Goal: Transaction & Acquisition: Book appointment/travel/reservation

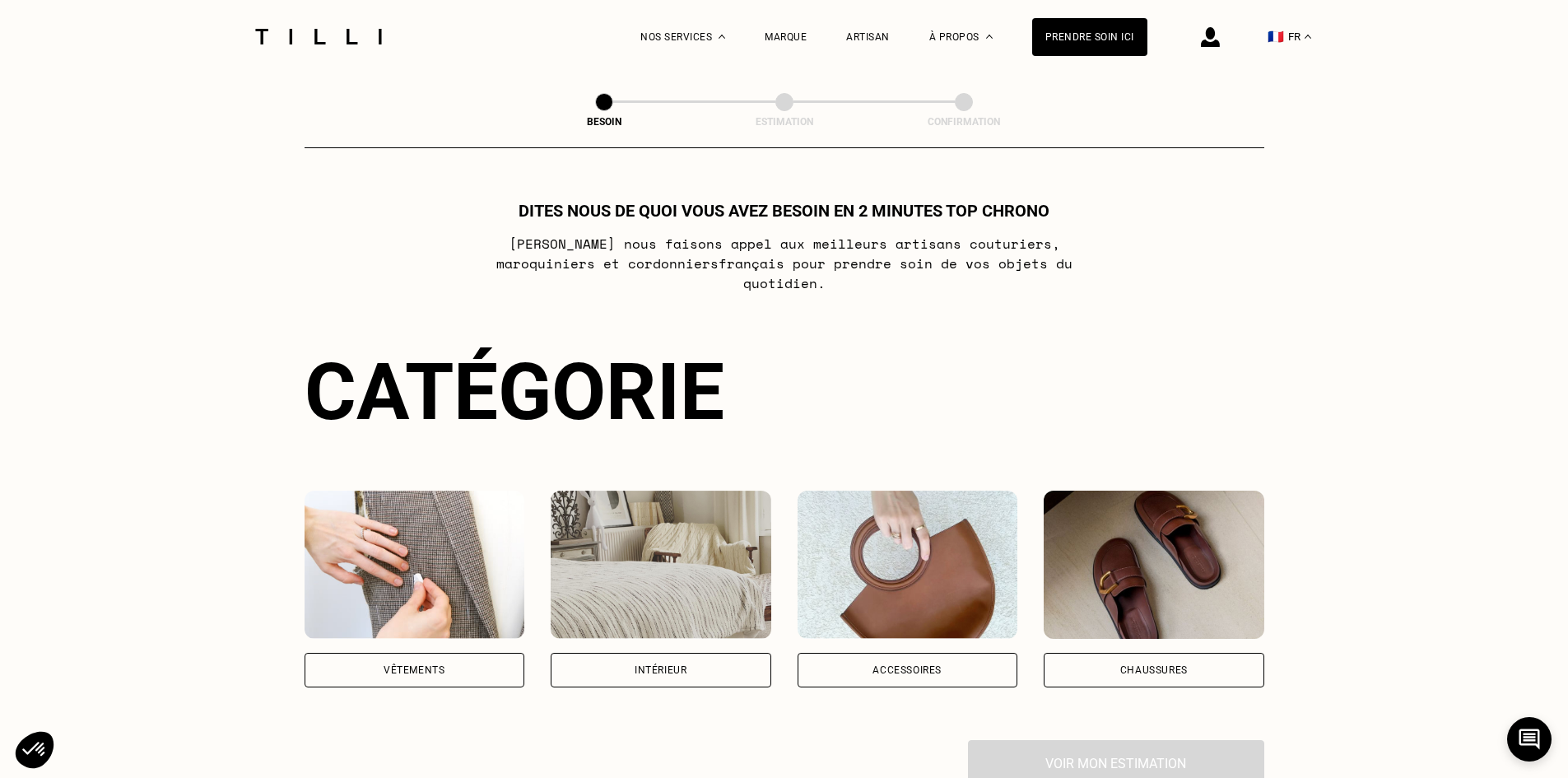
scroll to position [164, 0]
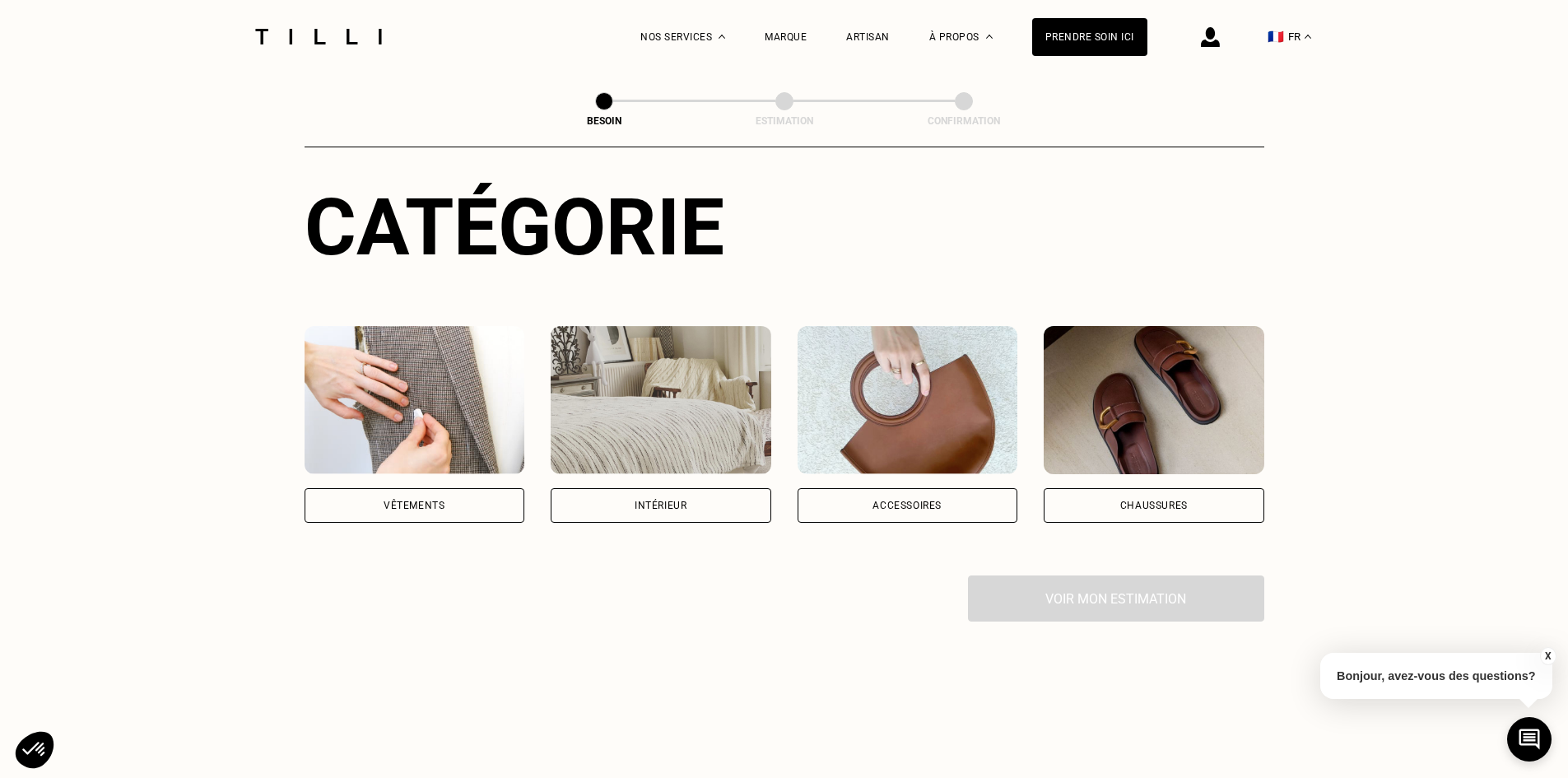
click at [409, 500] on div "Vêtements" at bounding box center [414, 505] width 61 height 10
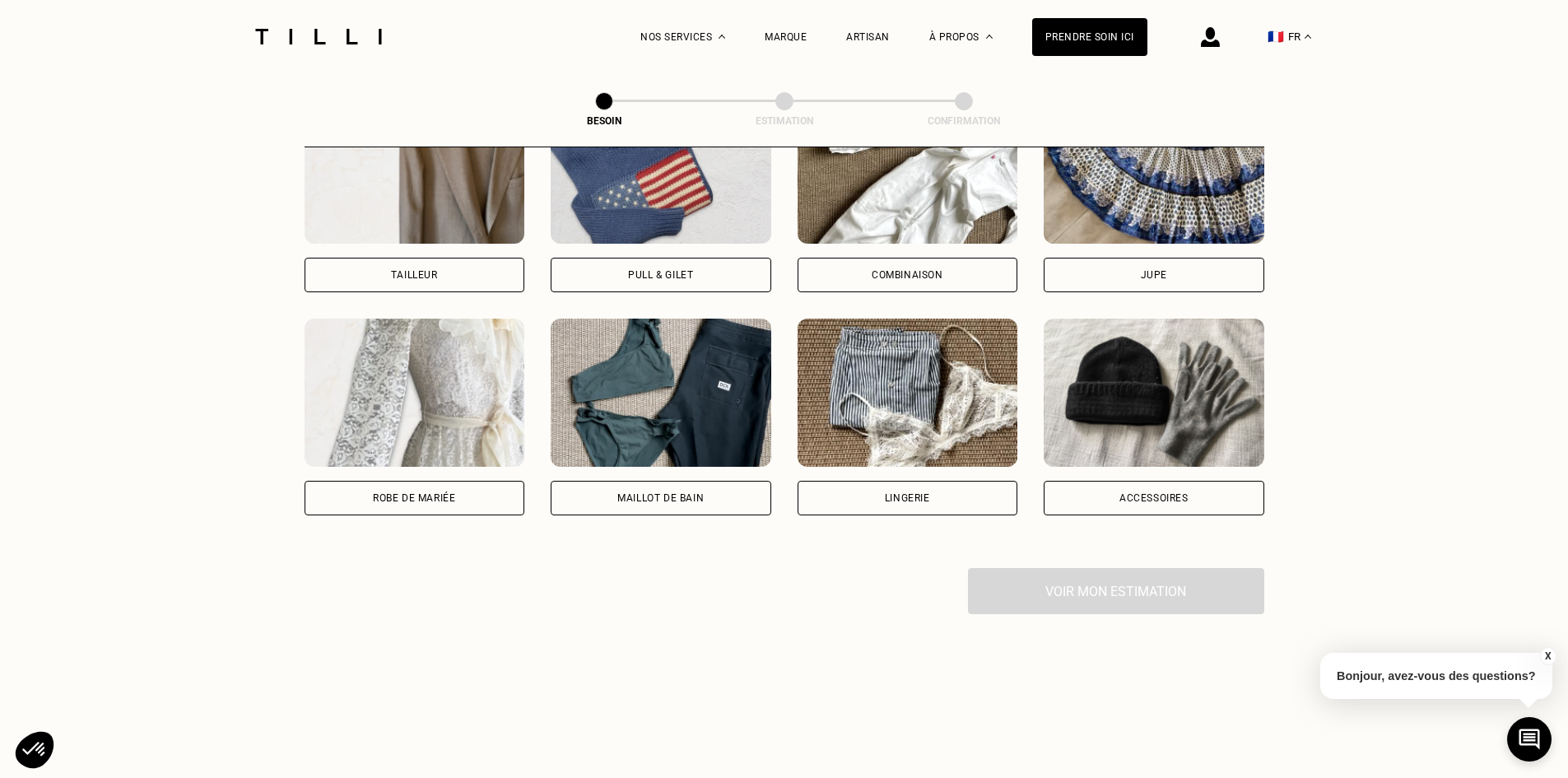
scroll to position [1068, 0]
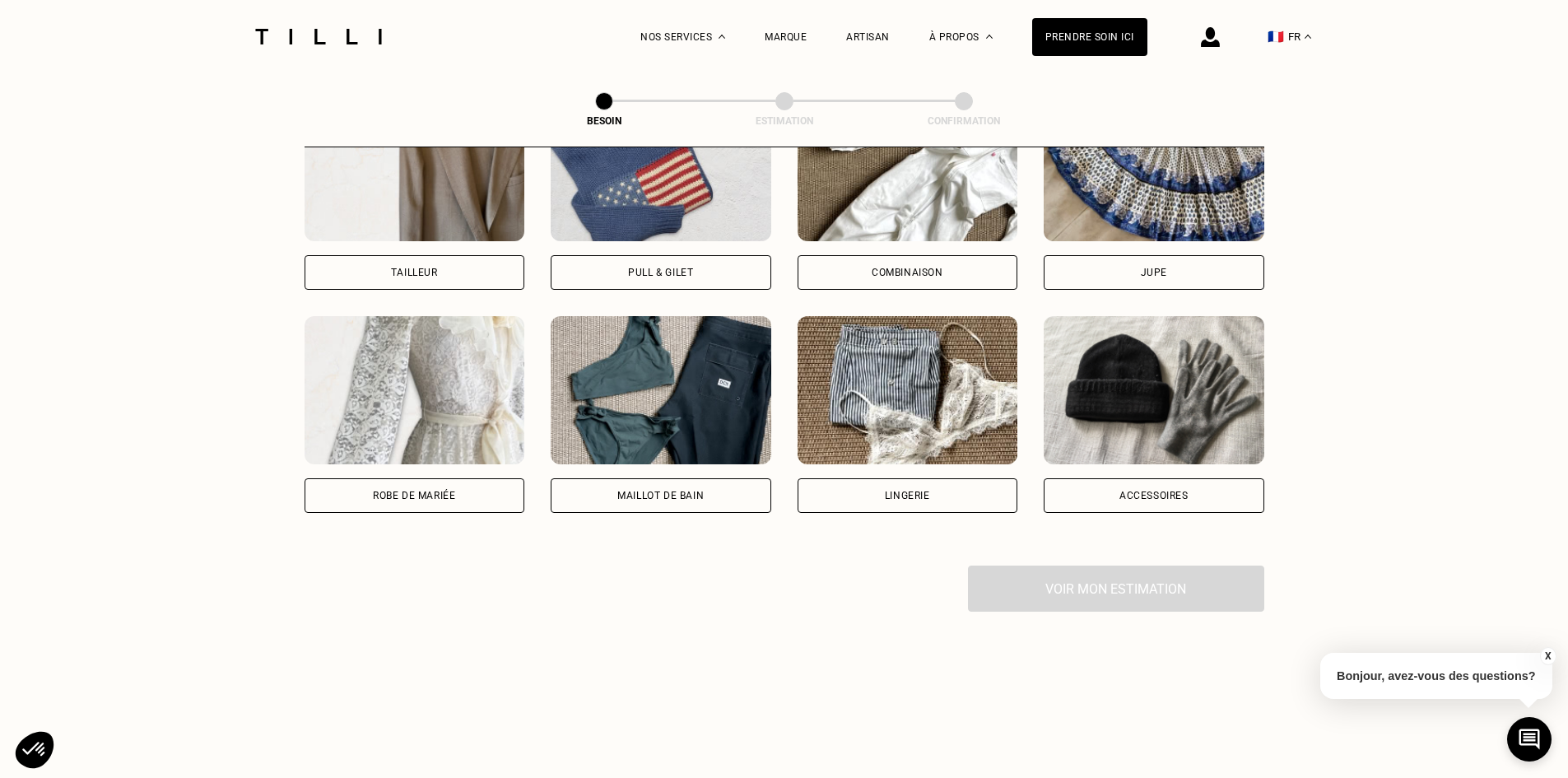
click at [407, 255] on div "Tailleur" at bounding box center [415, 272] width 220 height 34
select select "FR"
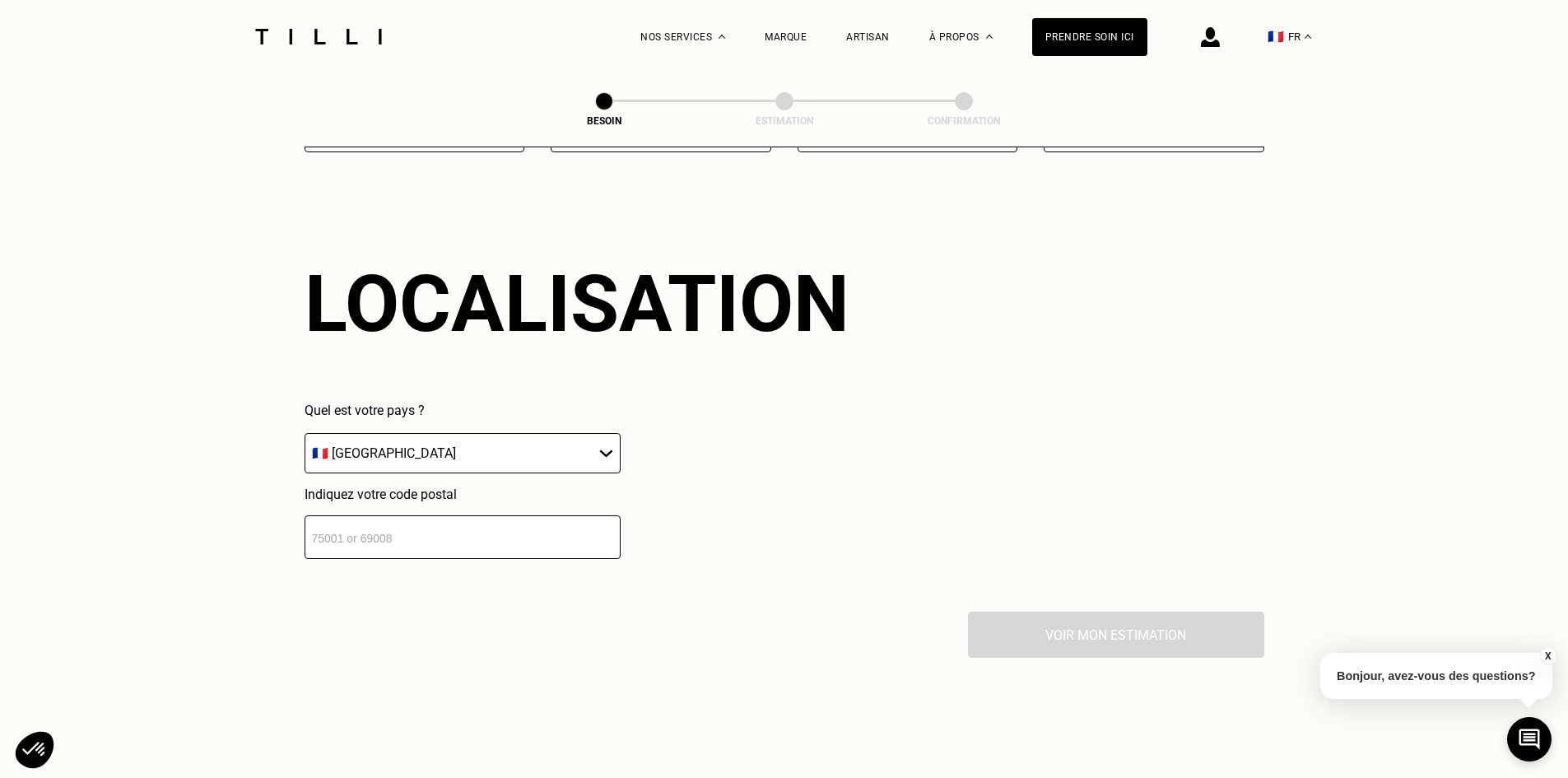
scroll to position [1434, 0]
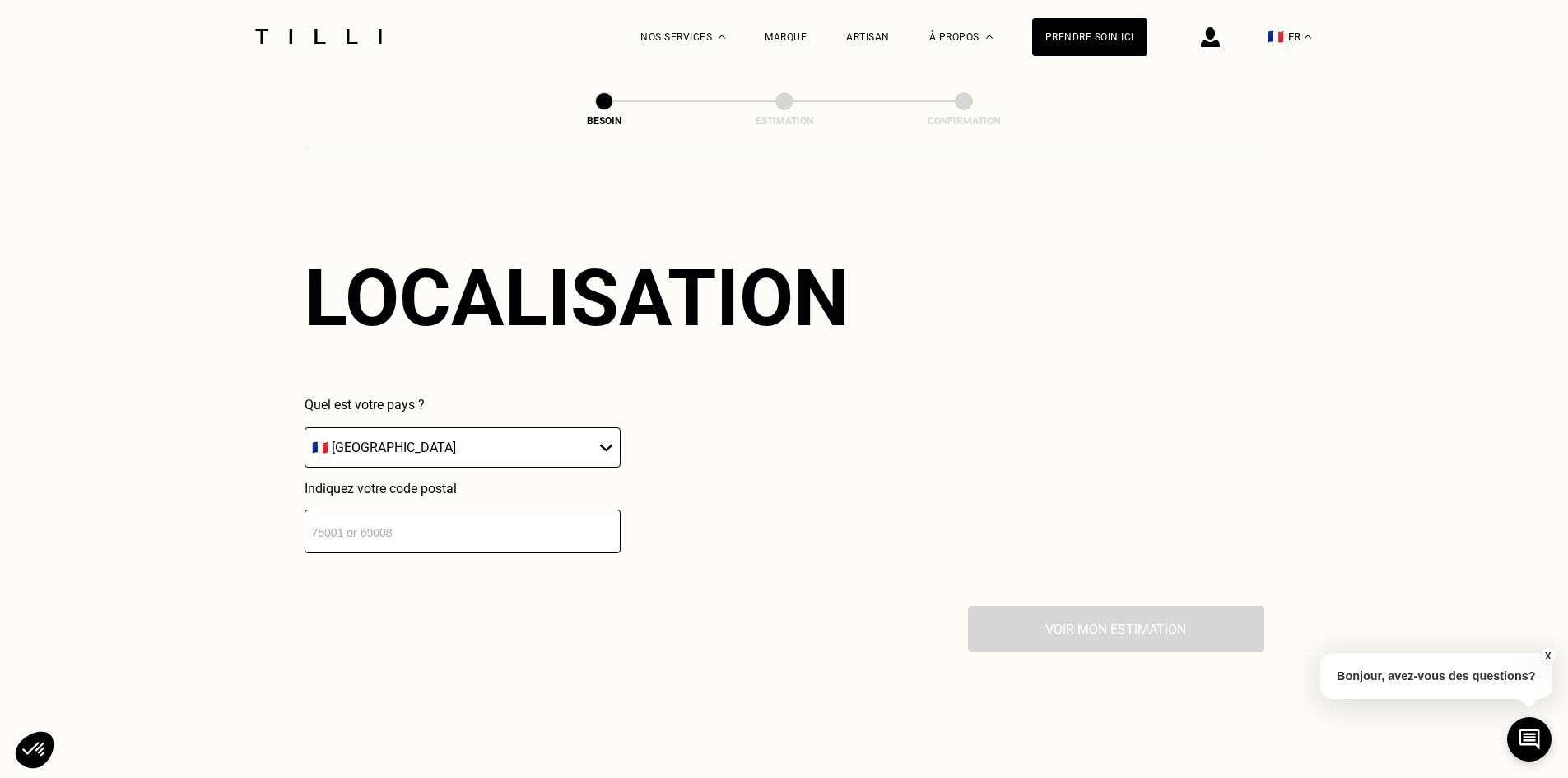
click at [365, 429] on select "🇩🇪 [GEOGRAPHIC_DATA] 🇦🇹 [GEOGRAPHIC_DATA] 🇧🇪 [GEOGRAPHIC_DATA] 🇧🇬 Bulgarie 🇨🇾 C…" at bounding box center [463, 448] width 316 height 40
click at [377, 537] on input "number" at bounding box center [463, 531] width 316 height 44
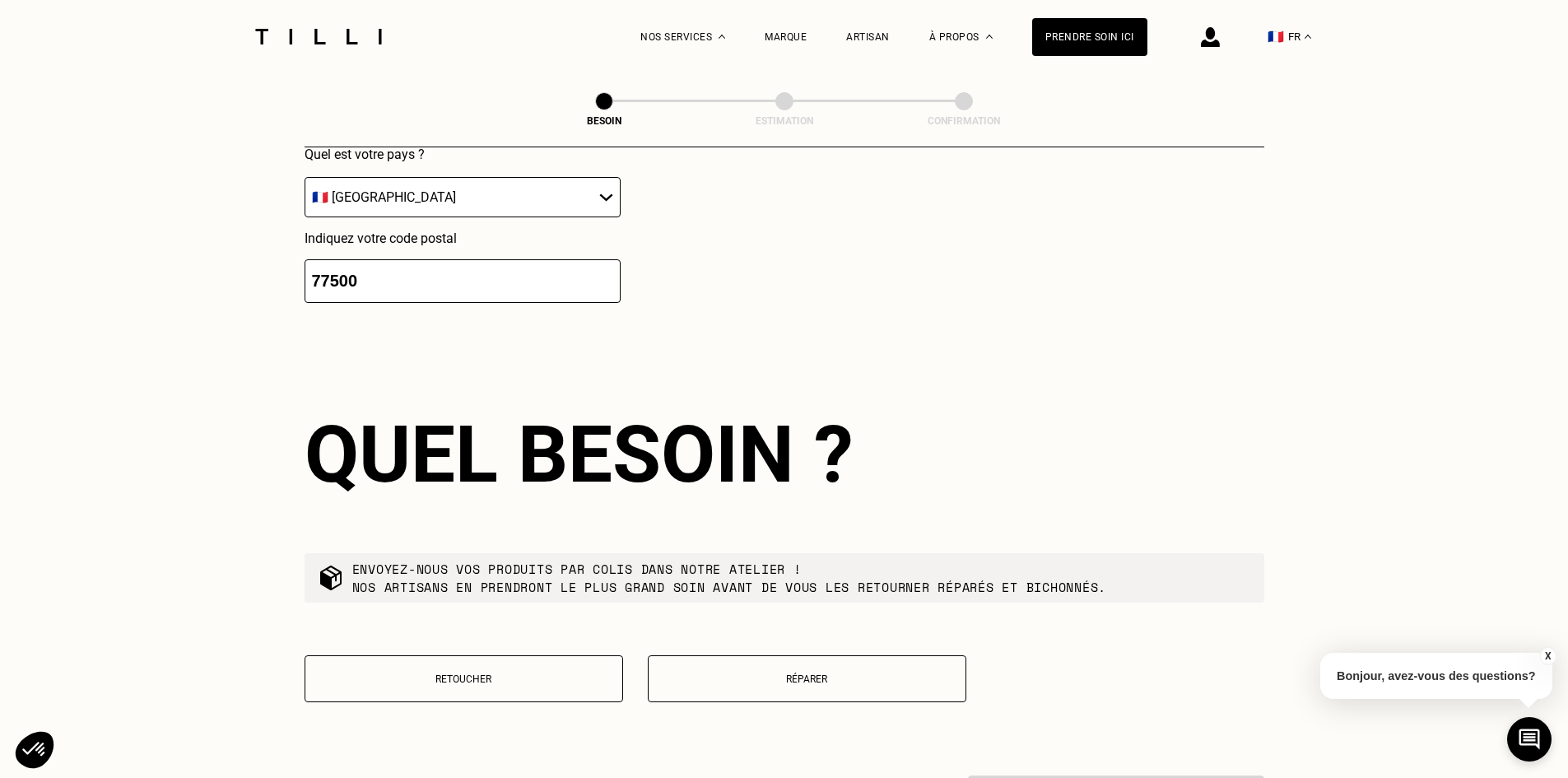
scroll to position [1844, 0]
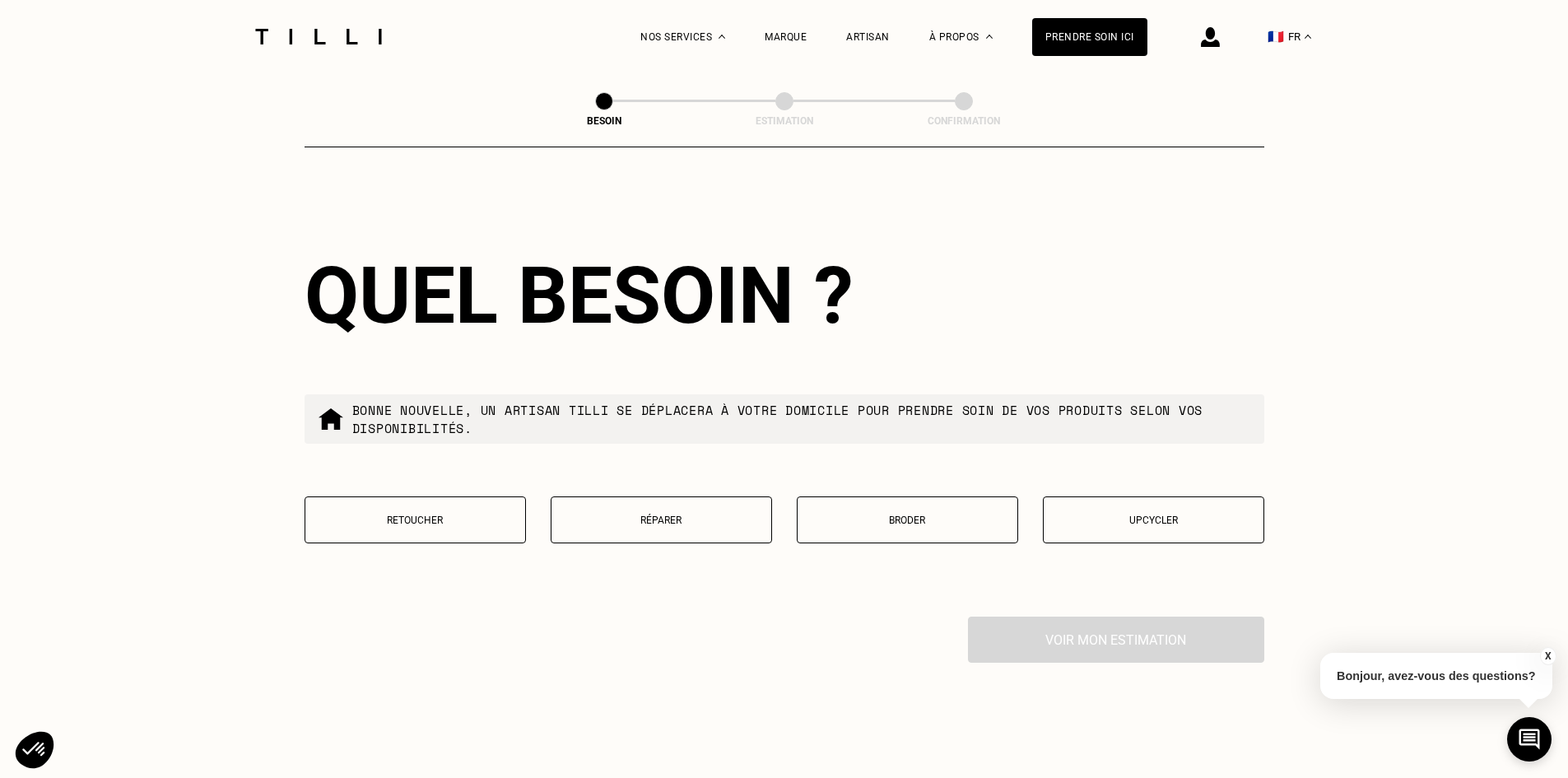
type input "77500"
click at [655, 516] on p "Réparer" at bounding box center [662, 520] width 203 height 12
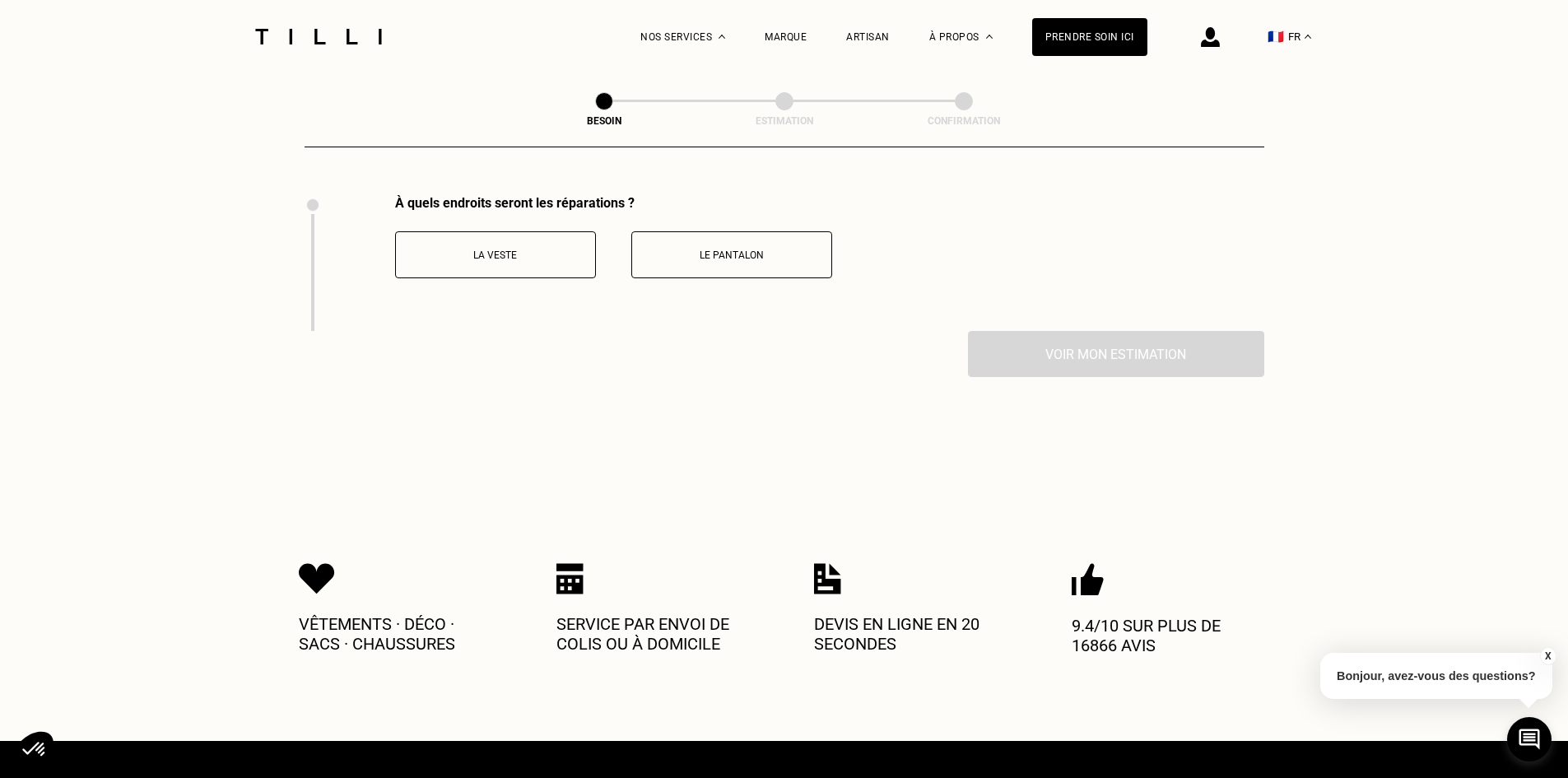
scroll to position [2266, 0]
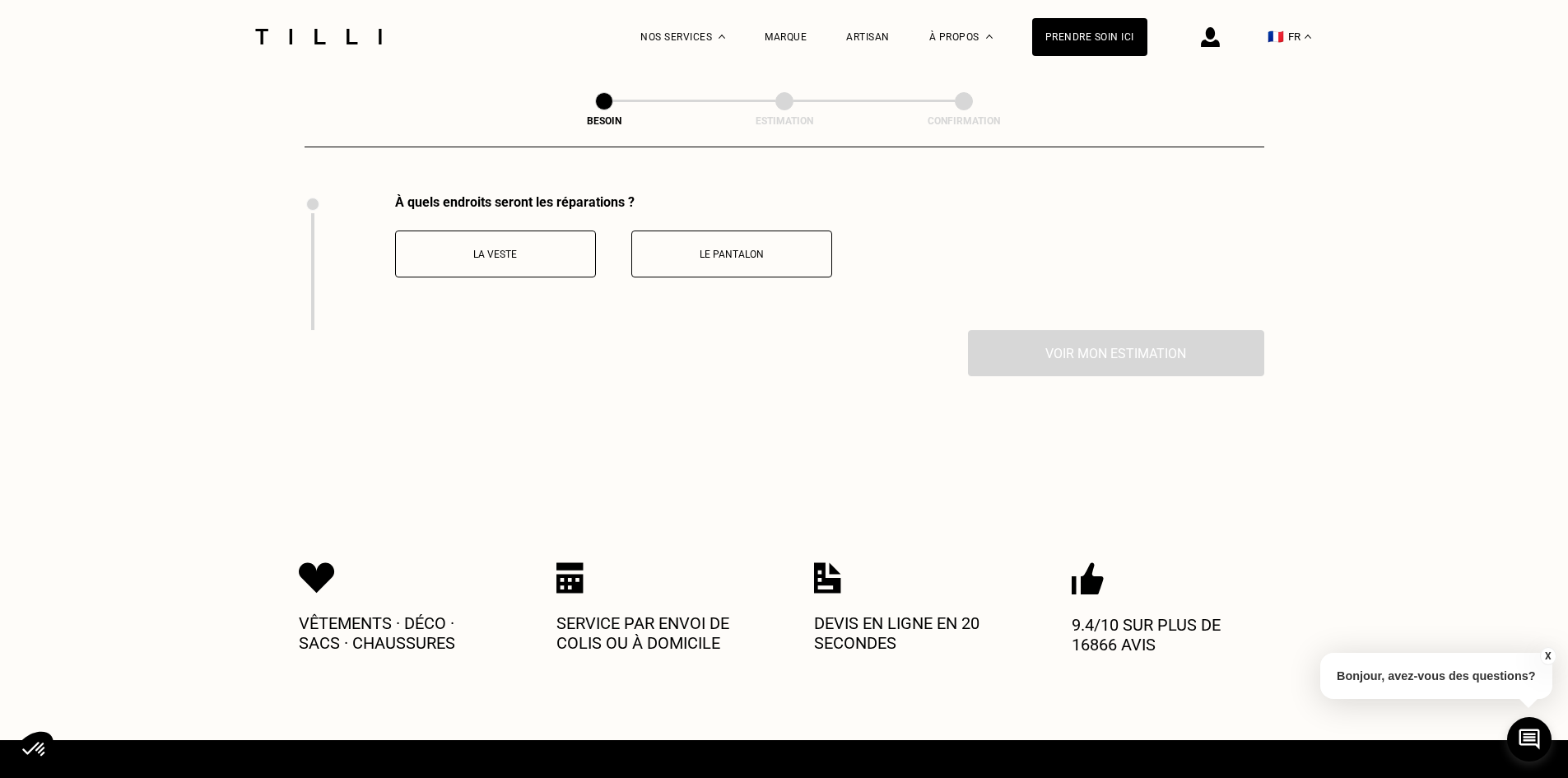
click at [642, 249] on p "Le pantalon" at bounding box center [731, 254] width 182 height 12
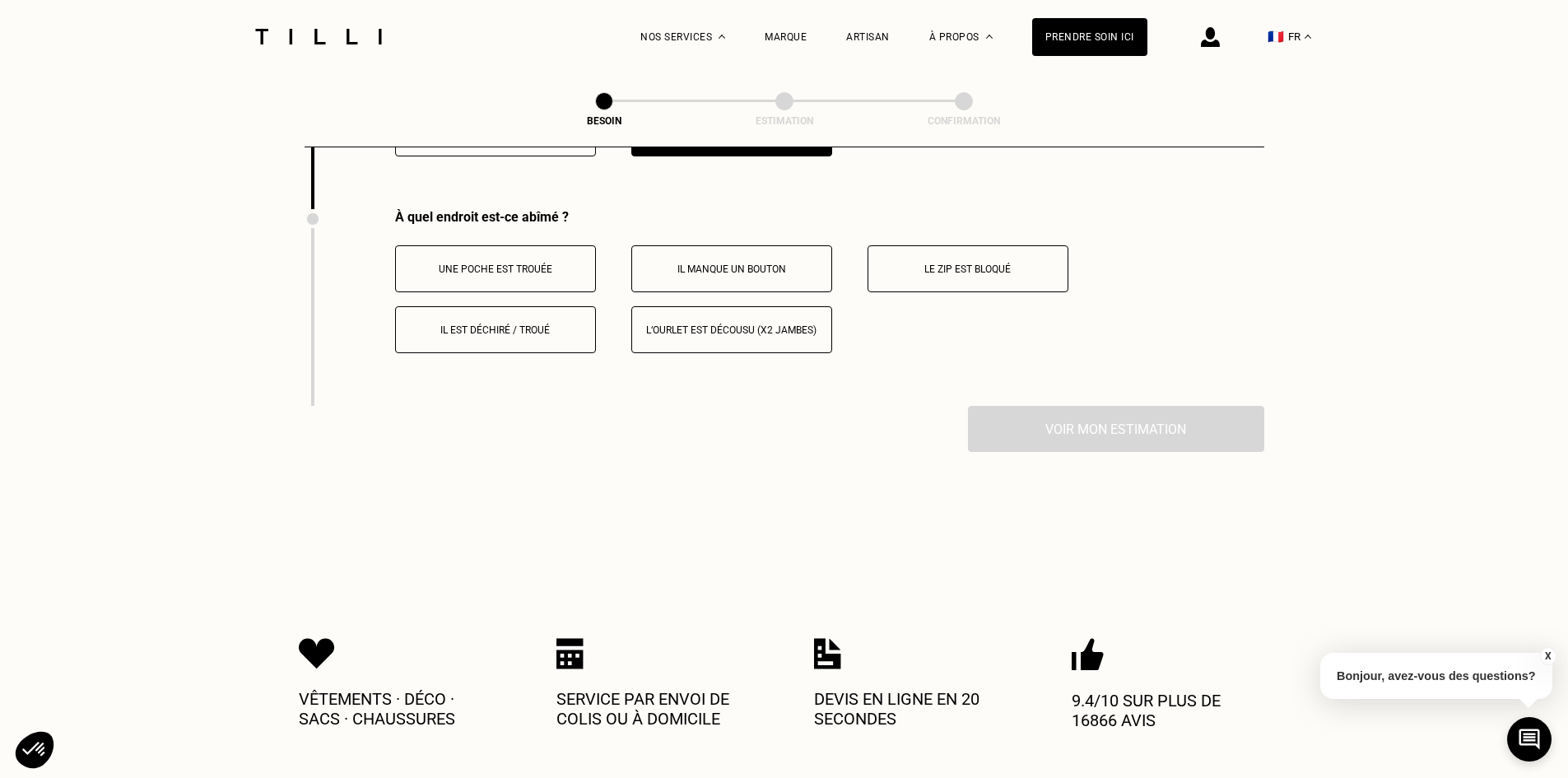
scroll to position [2402, 0]
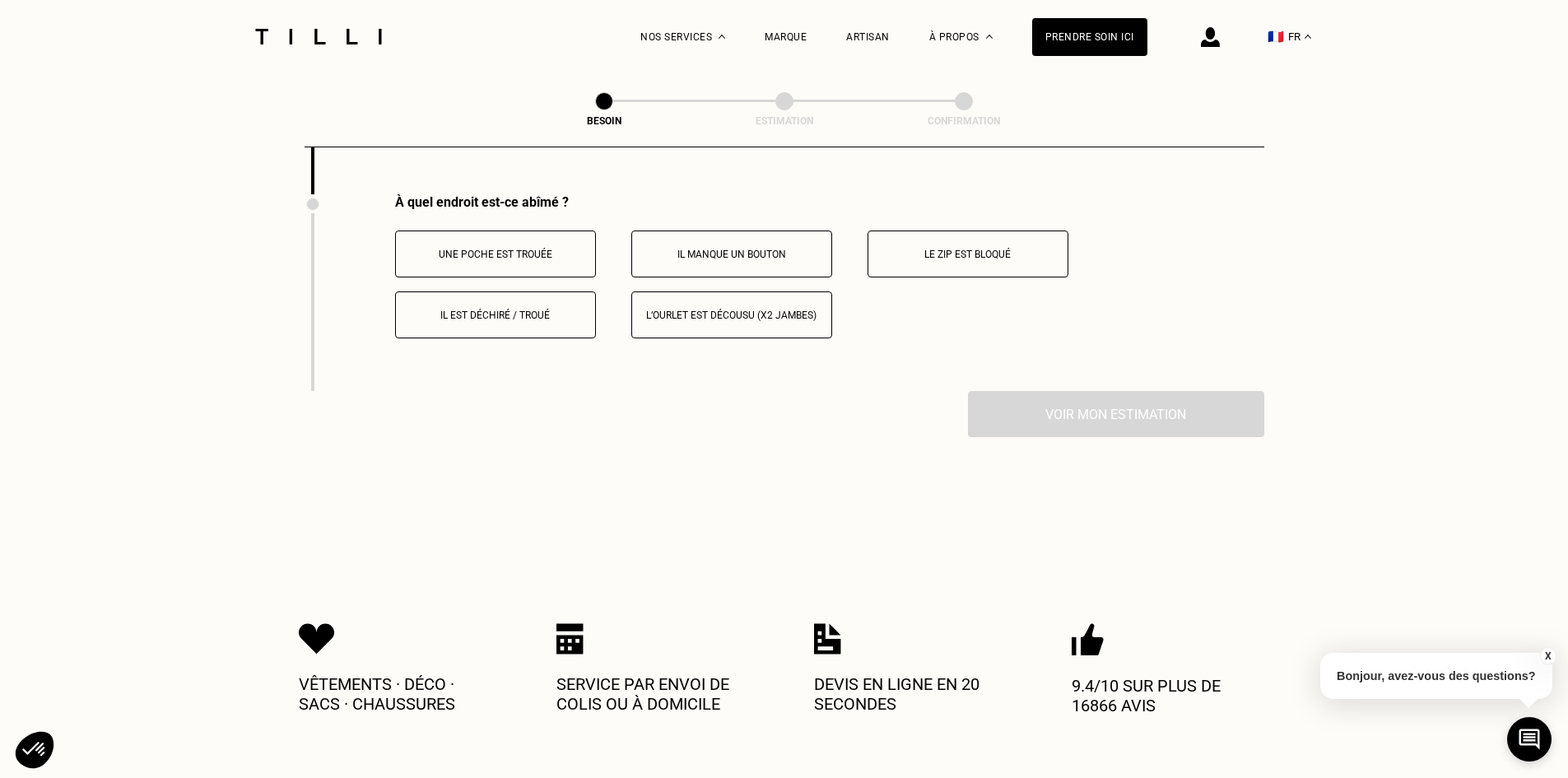
click at [528, 293] on button "Il est déchiré / troué" at bounding box center [495, 315] width 201 height 47
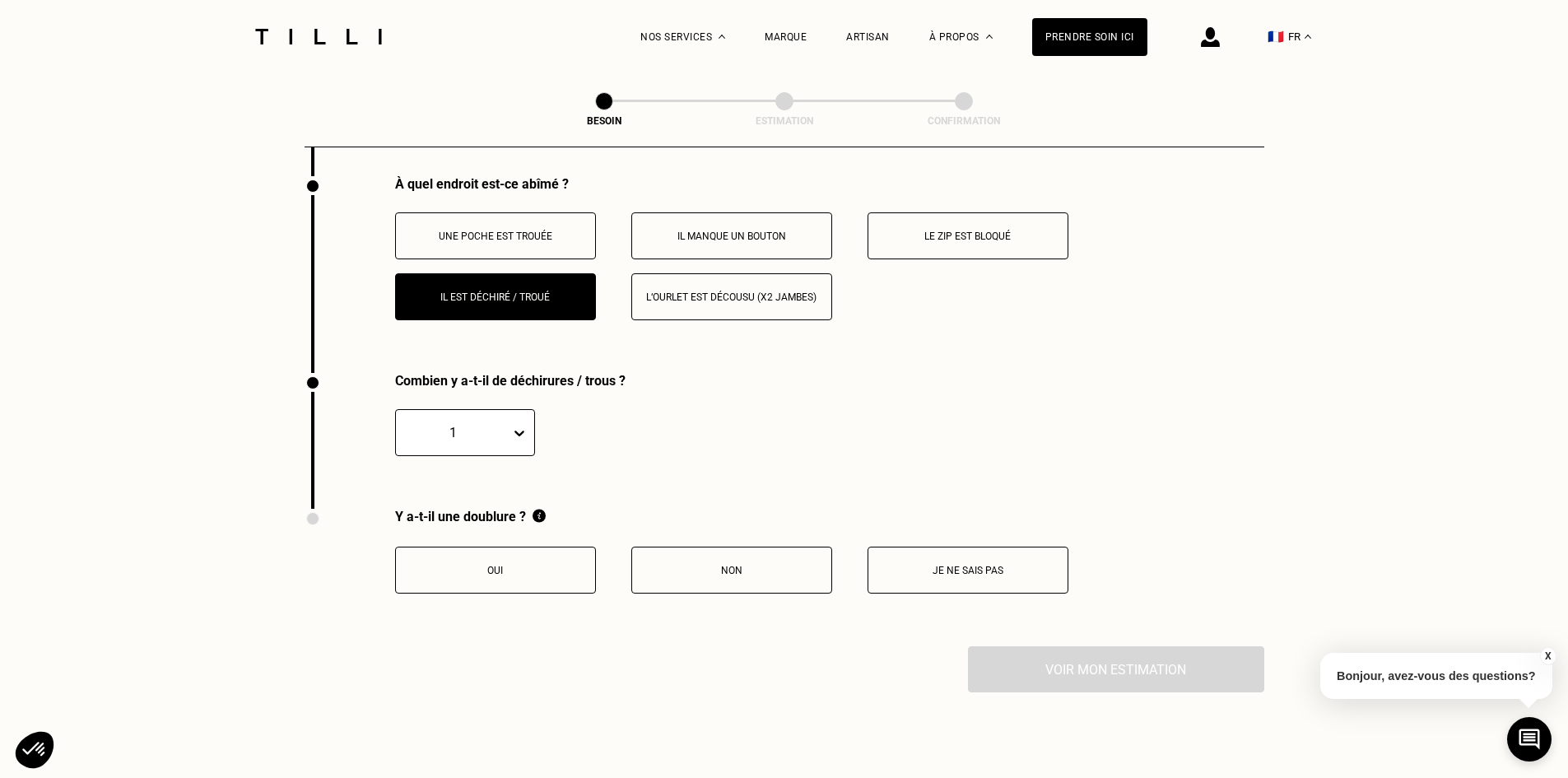
scroll to position [2434, 0]
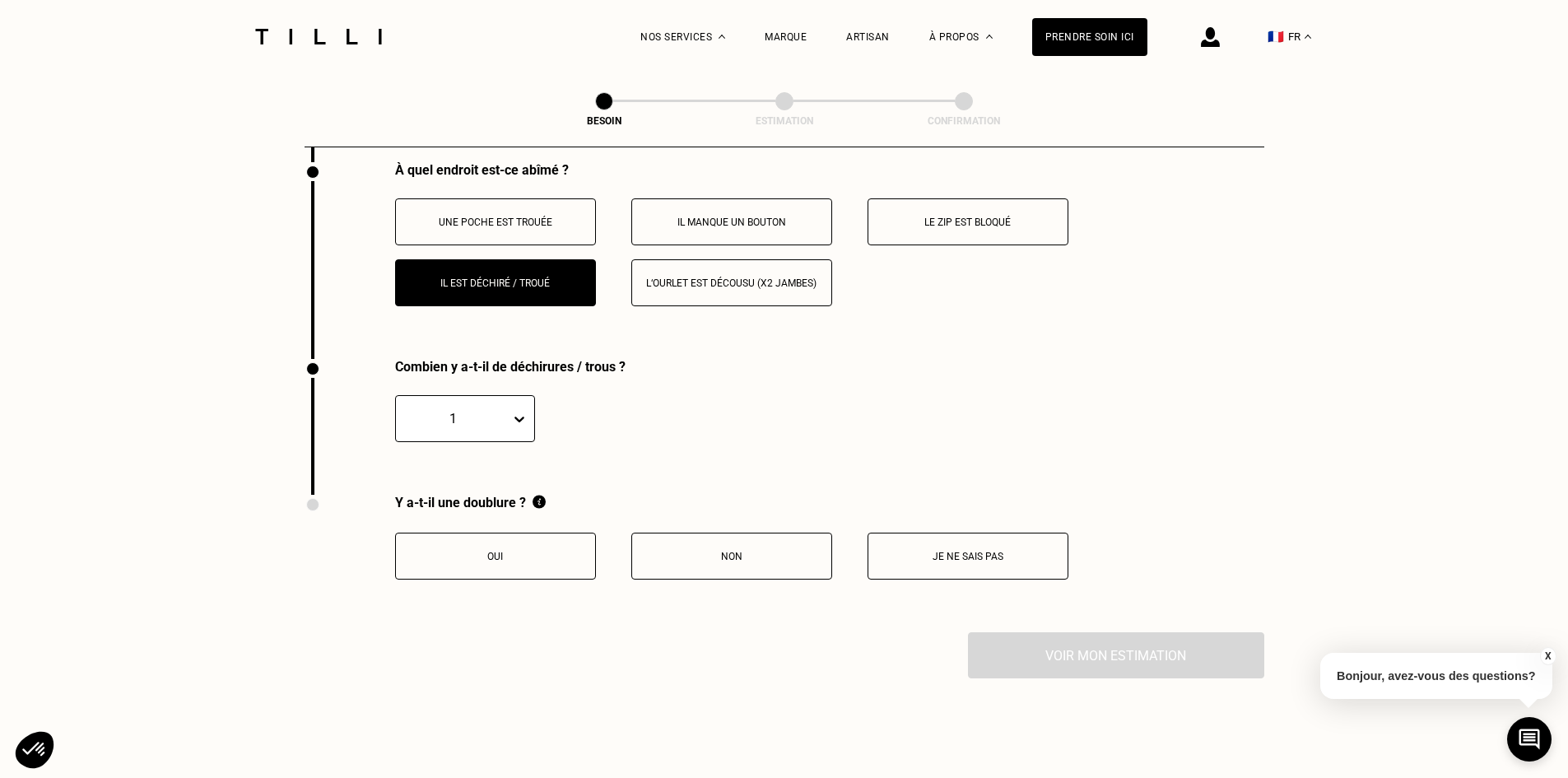
click at [522, 417] on icon at bounding box center [519, 419] width 16 height 16
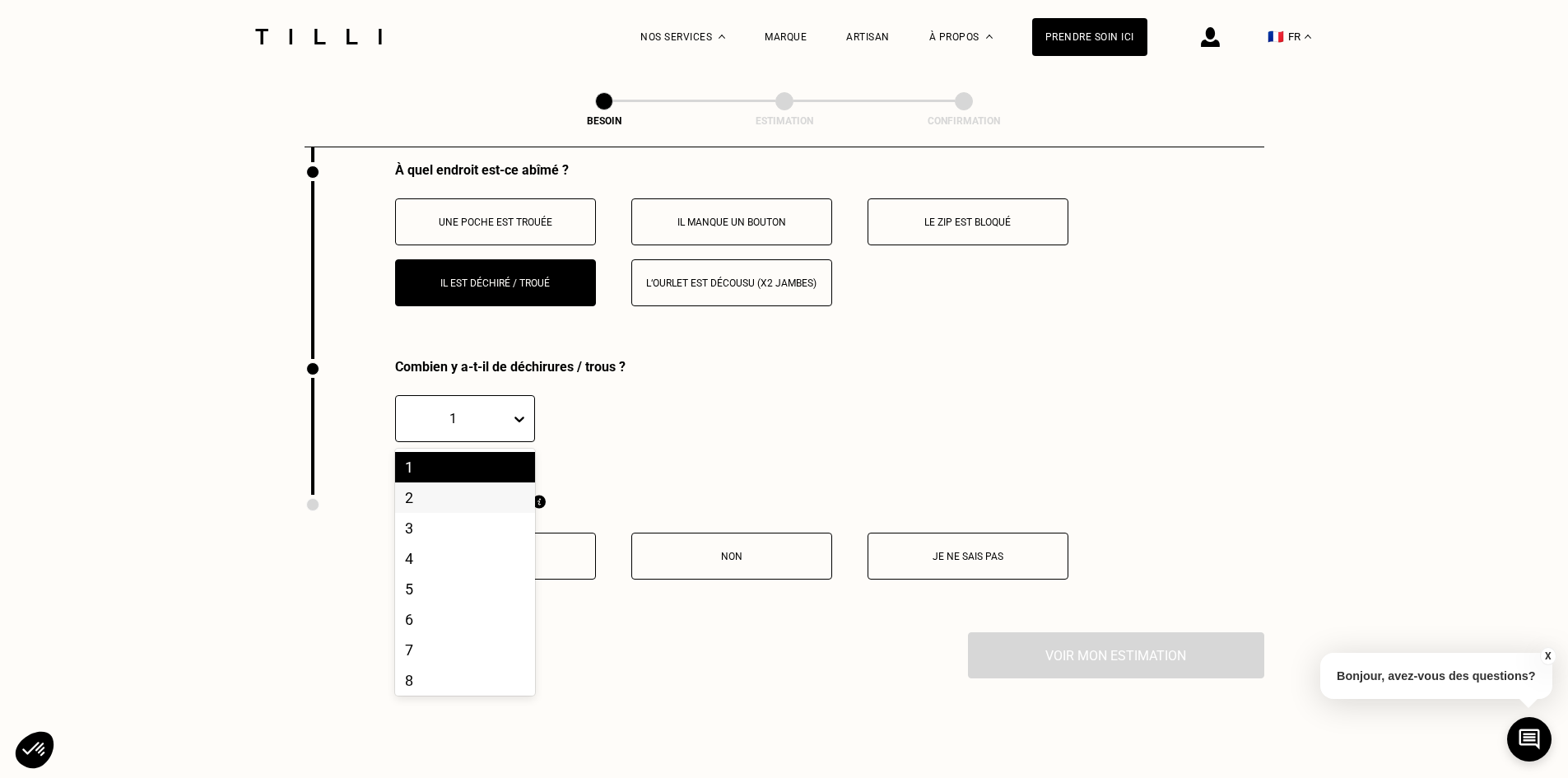
click at [500, 491] on div "2" at bounding box center [465, 497] width 140 height 31
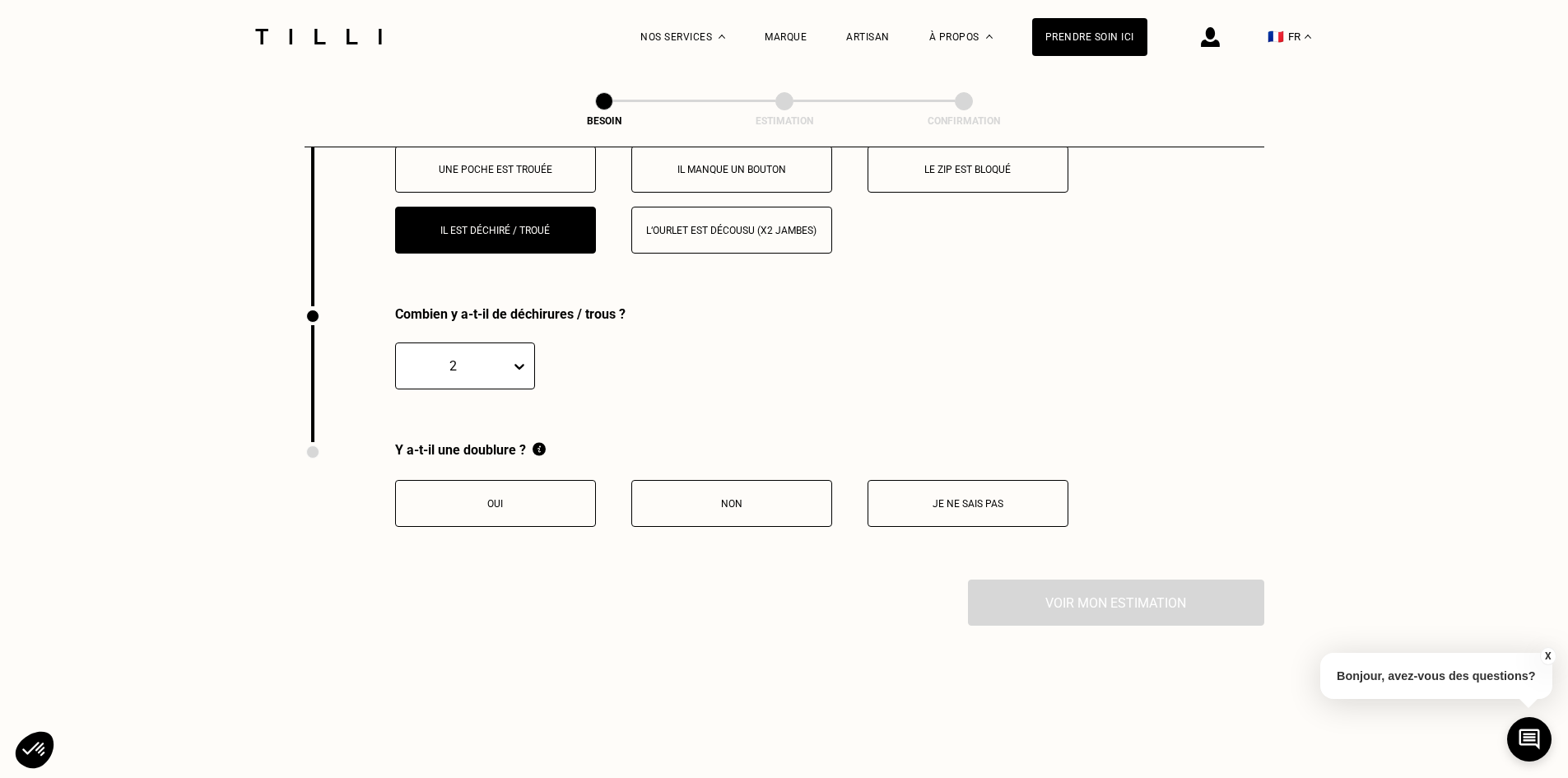
scroll to position [2516, 0]
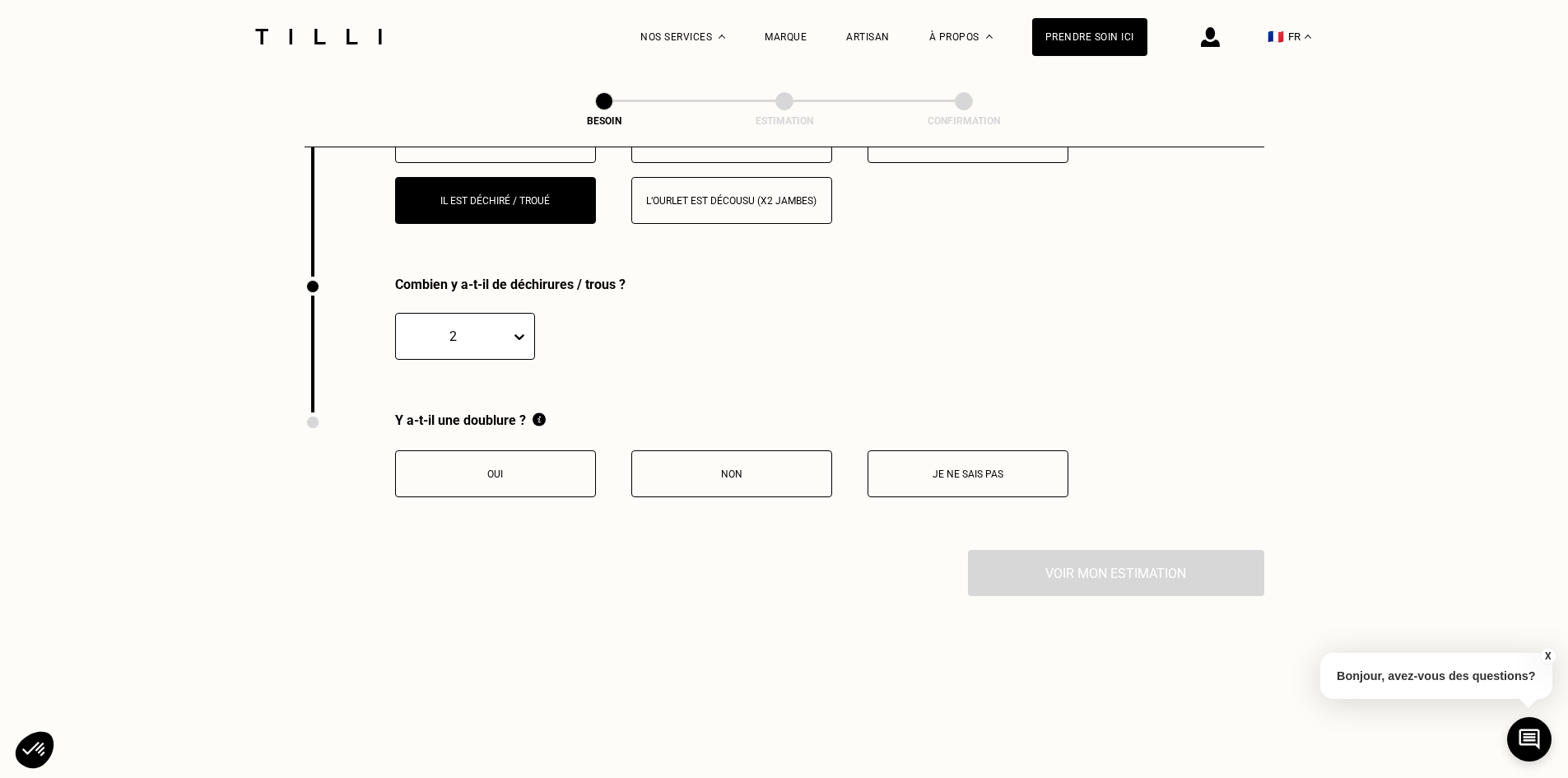
click at [934, 468] on p "Je ne sais pas" at bounding box center [967, 474] width 182 height 12
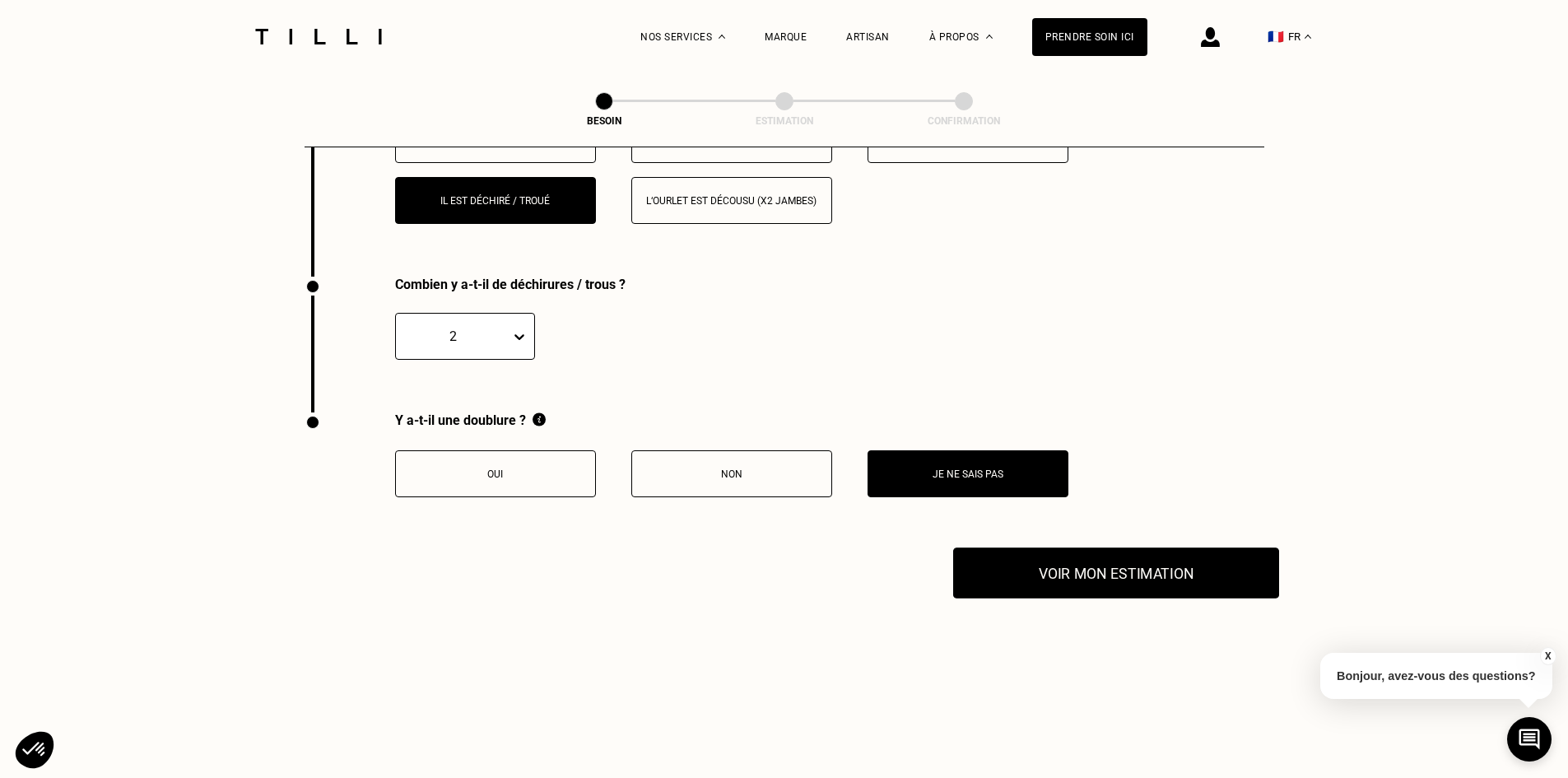
click at [1097, 551] on button "Voir mon estimation" at bounding box center [1115, 573] width 326 height 51
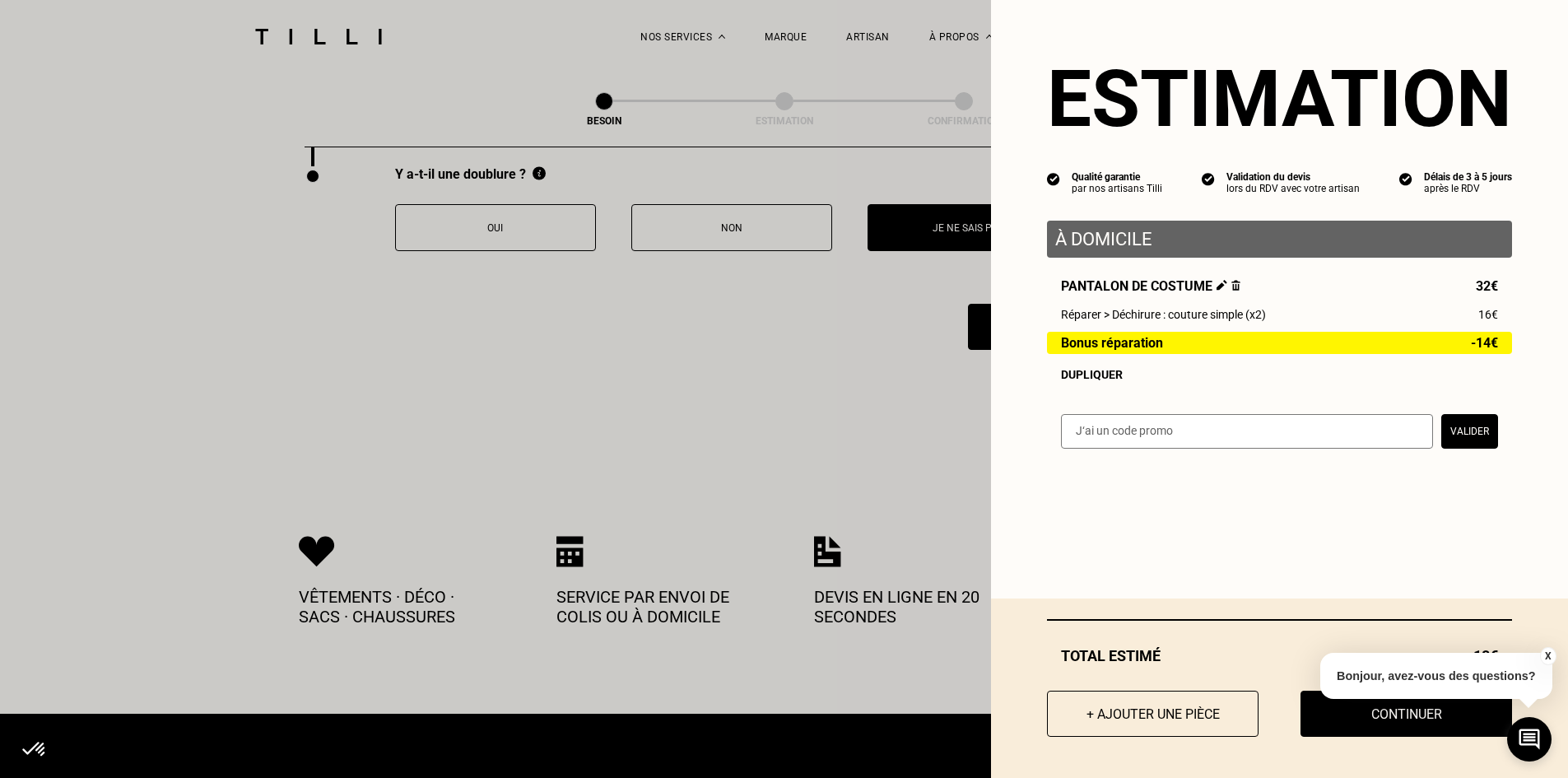
scroll to position [2763, 0]
click at [1547, 656] on button "X" at bounding box center [1547, 656] width 16 height 18
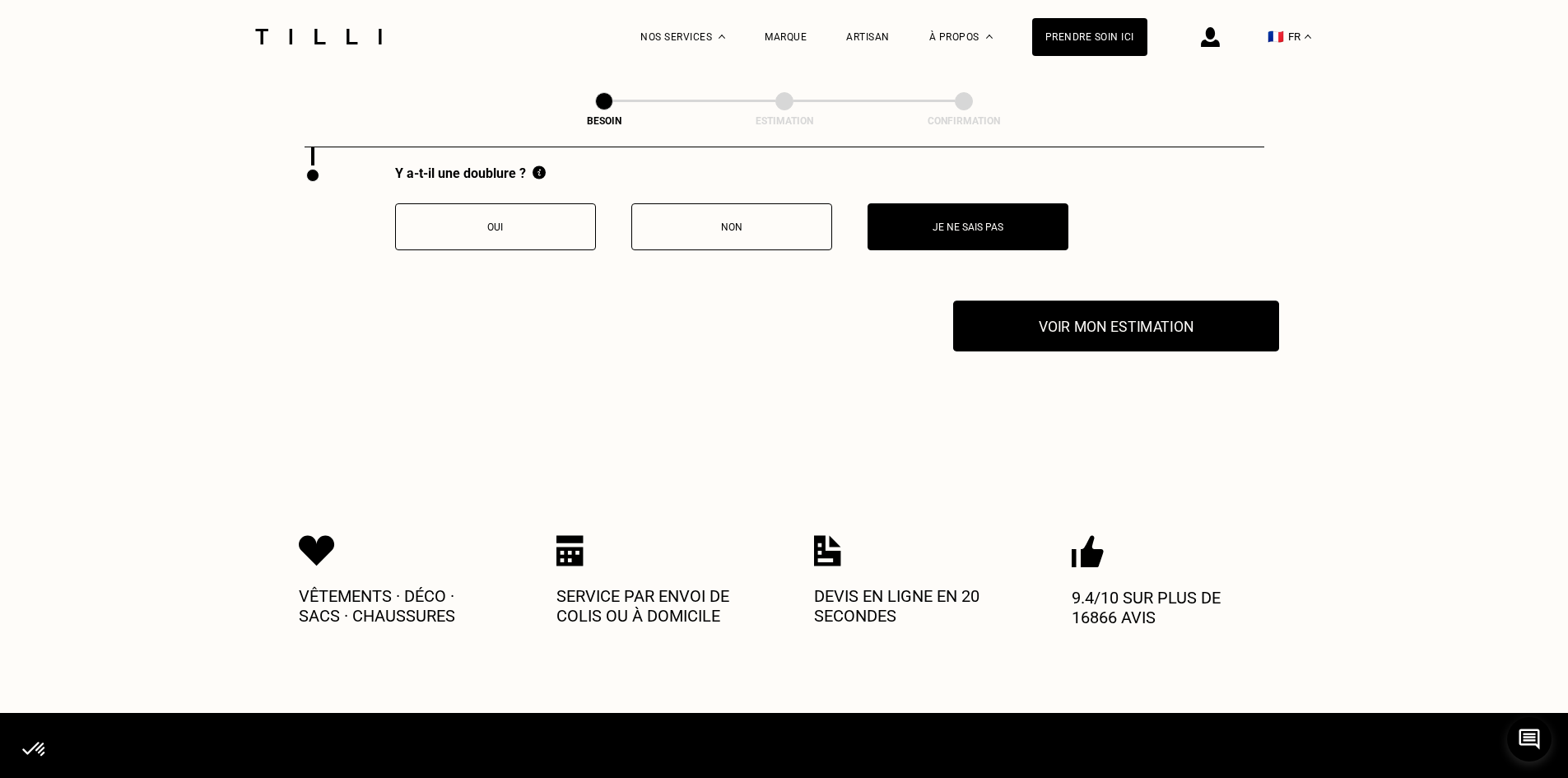
click at [1063, 311] on button "Voir mon estimation" at bounding box center [1115, 326] width 326 height 51
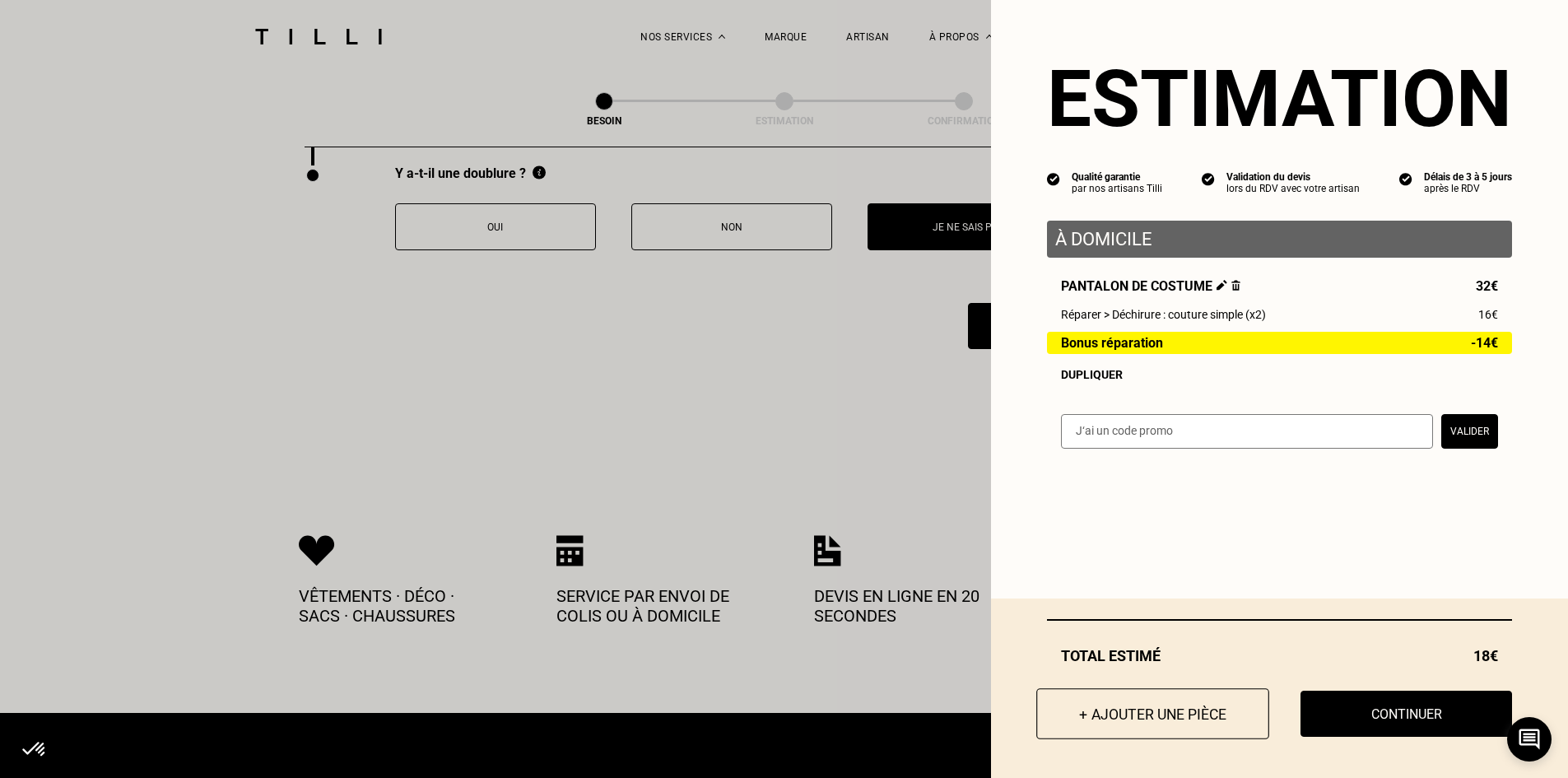
click at [1075, 734] on button "+ Ajouter une pièce" at bounding box center [1152, 714] width 233 height 51
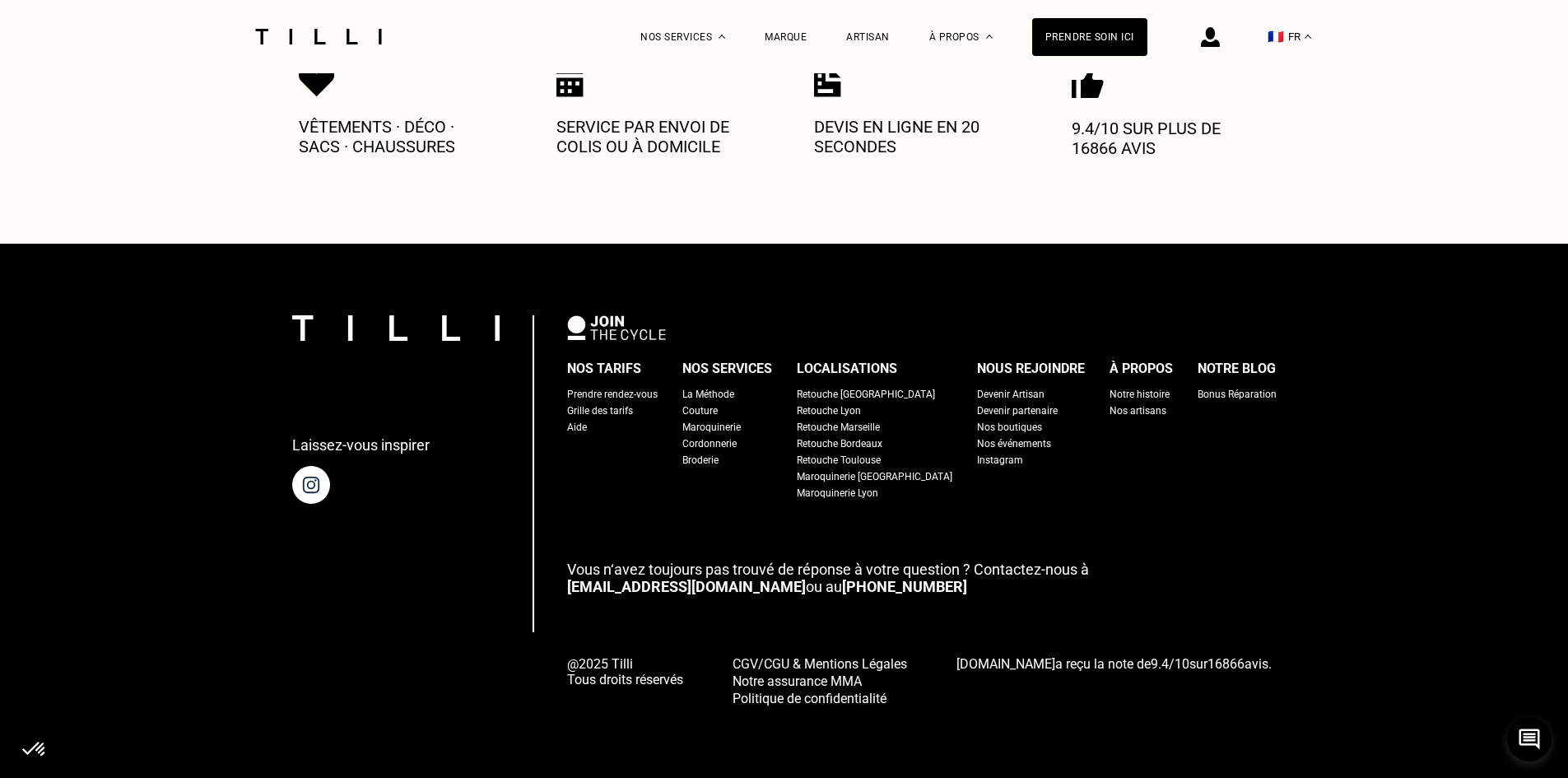
scroll to position [0, 0]
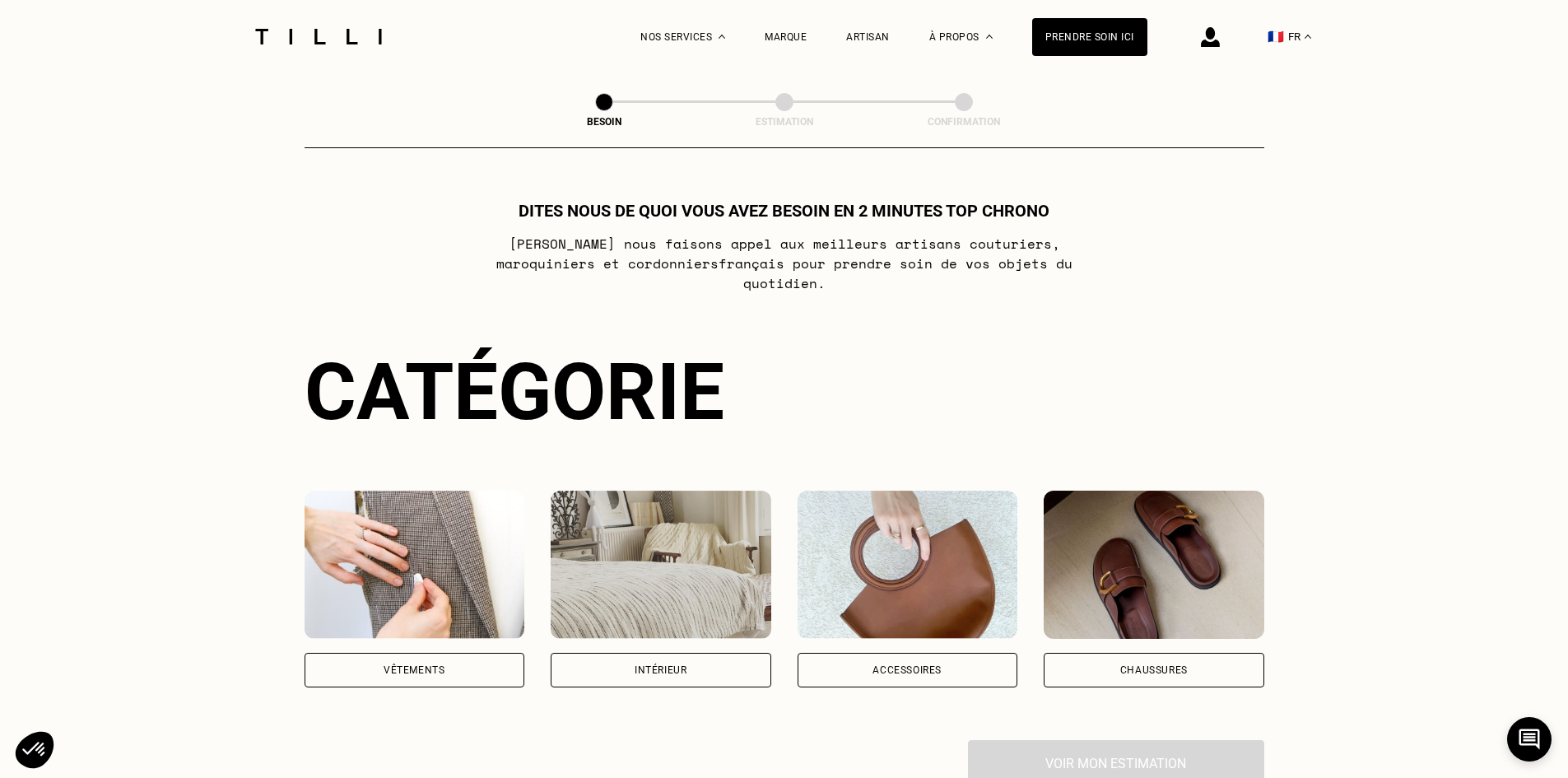
click at [479, 653] on div "Vêtements" at bounding box center [415, 670] width 220 height 34
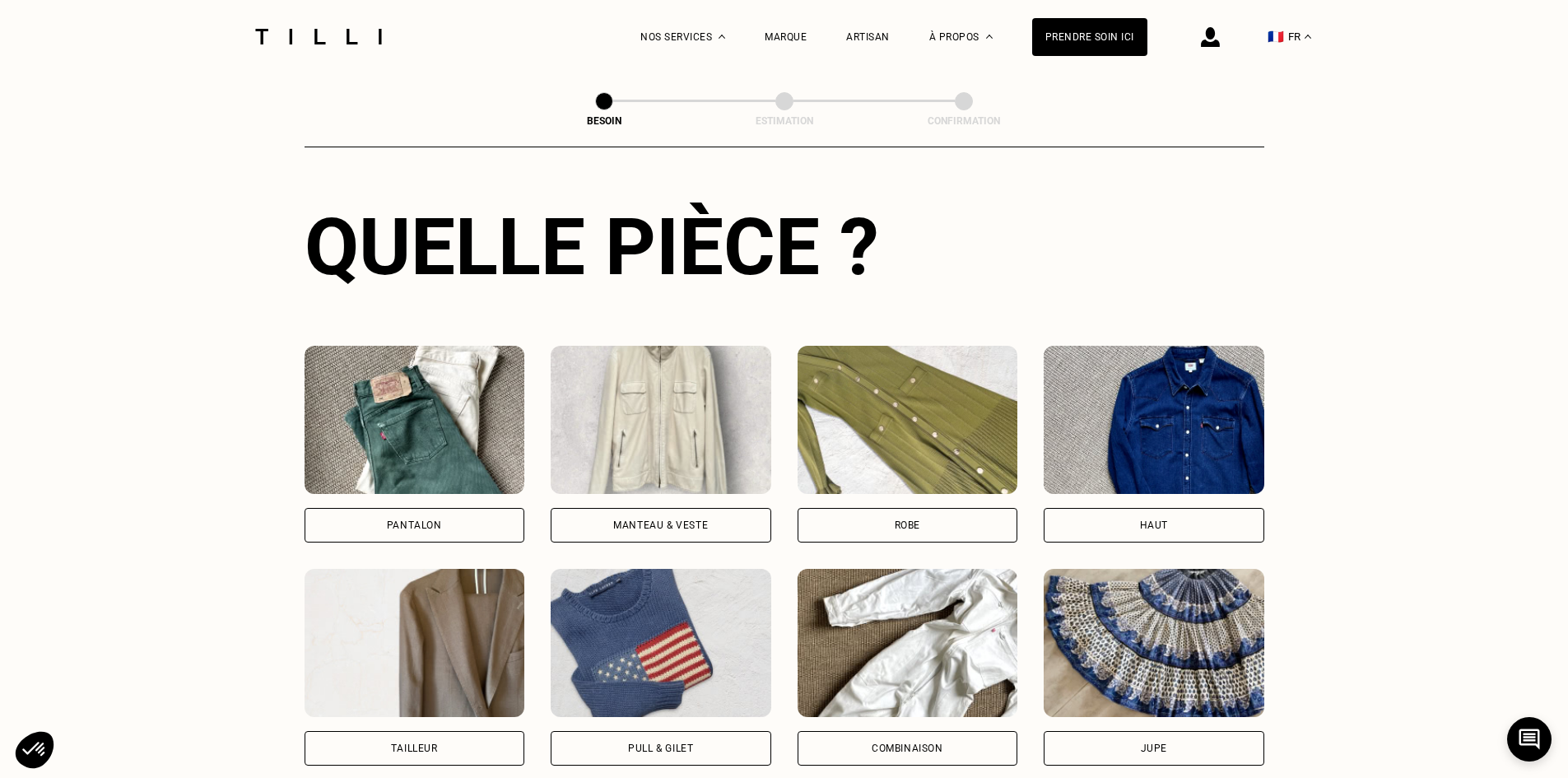
scroll to position [621, 0]
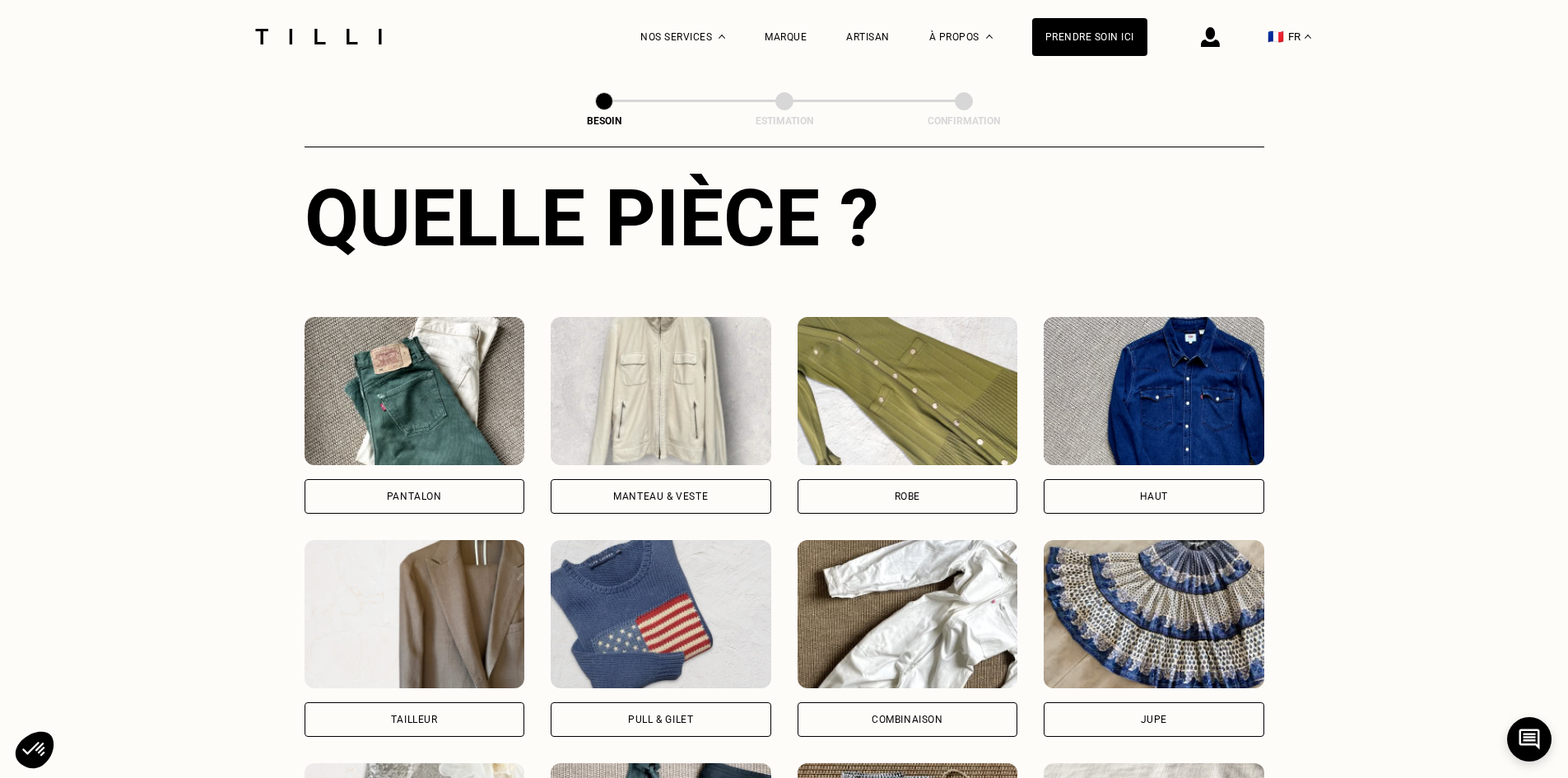
click at [464, 685] on div "Tailleur" at bounding box center [415, 638] width 220 height 197
select select "FR"
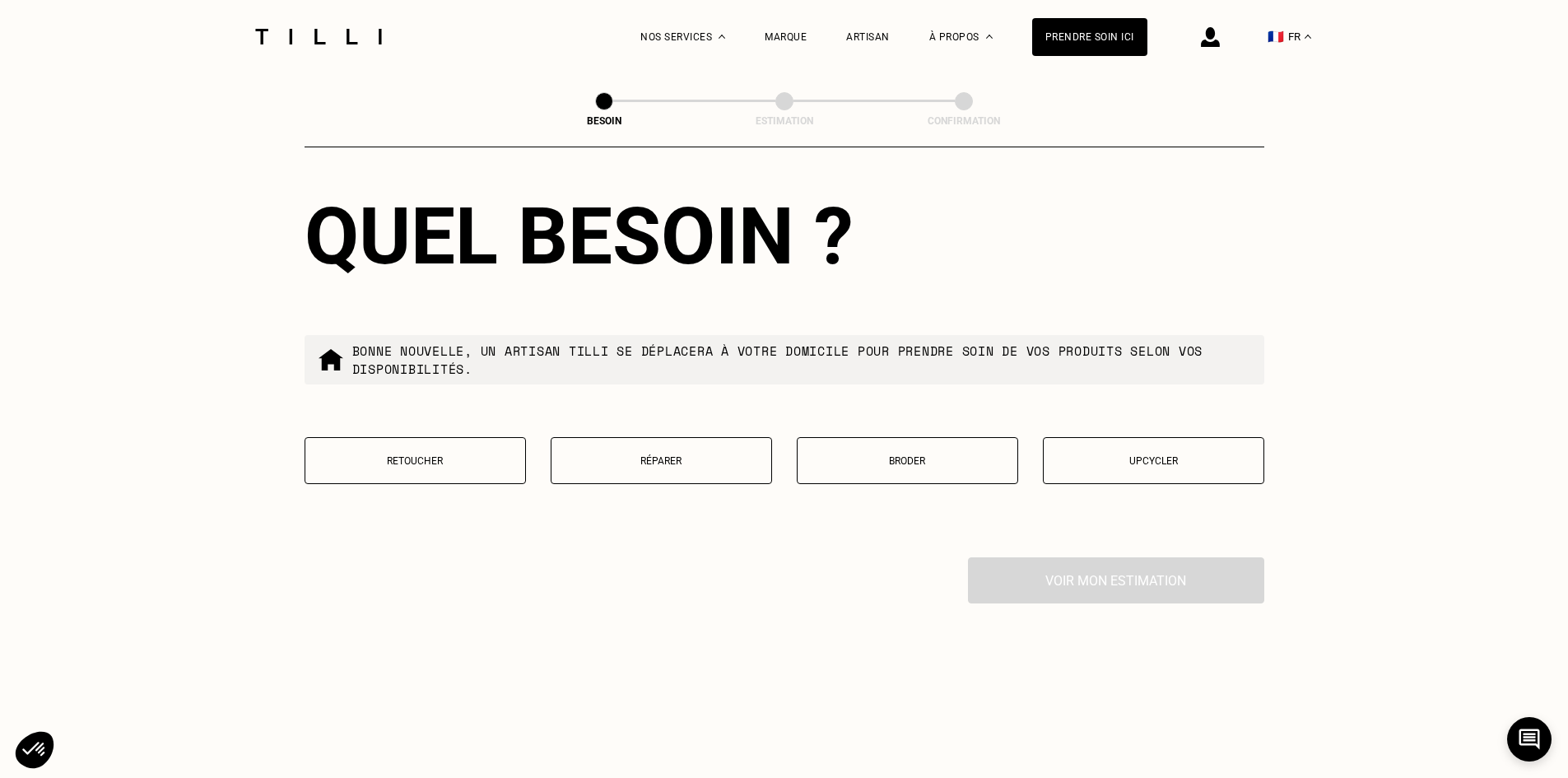
scroll to position [1928, 0]
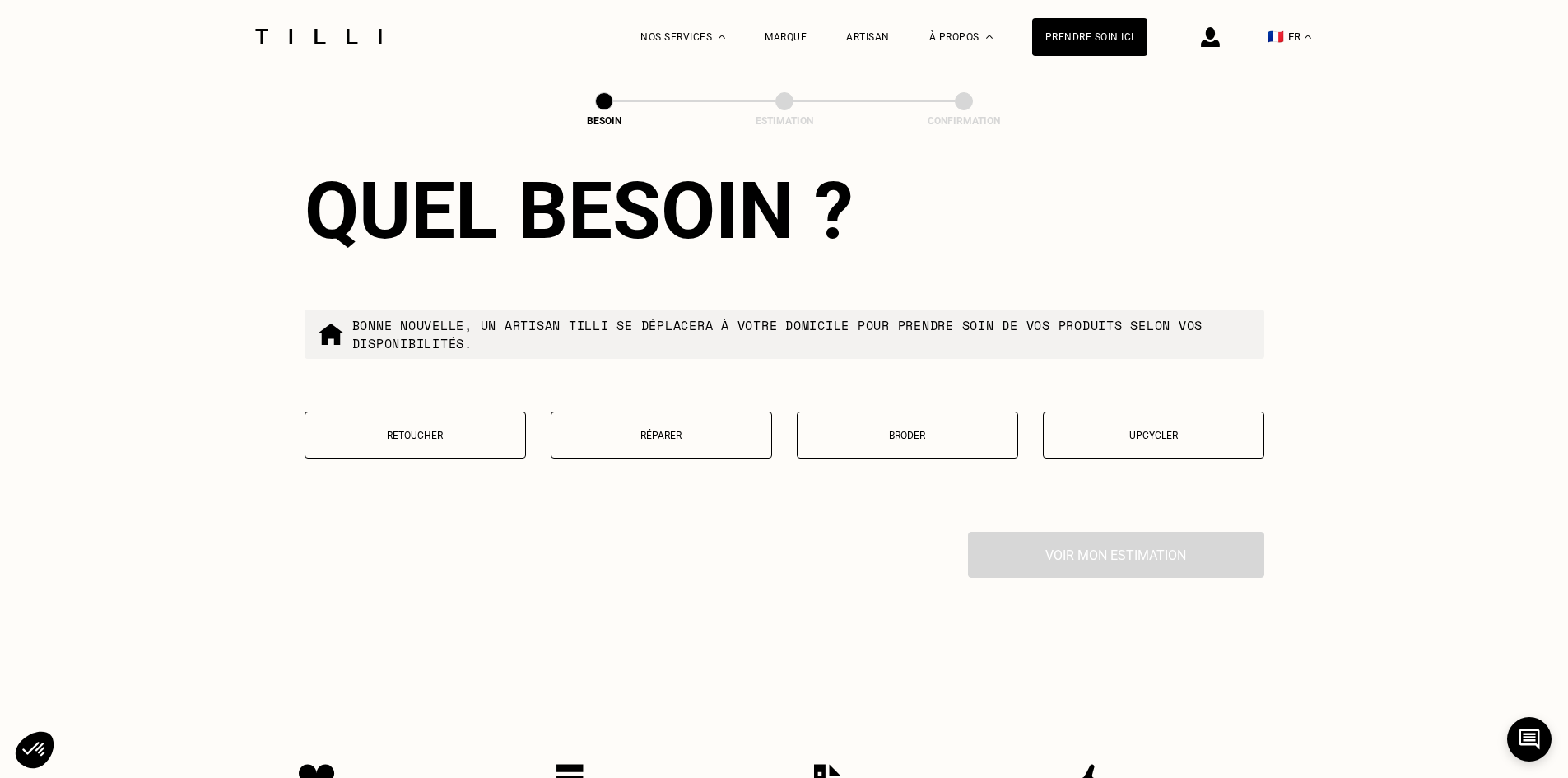
click at [627, 438] on button "Réparer" at bounding box center [662, 435] width 221 height 47
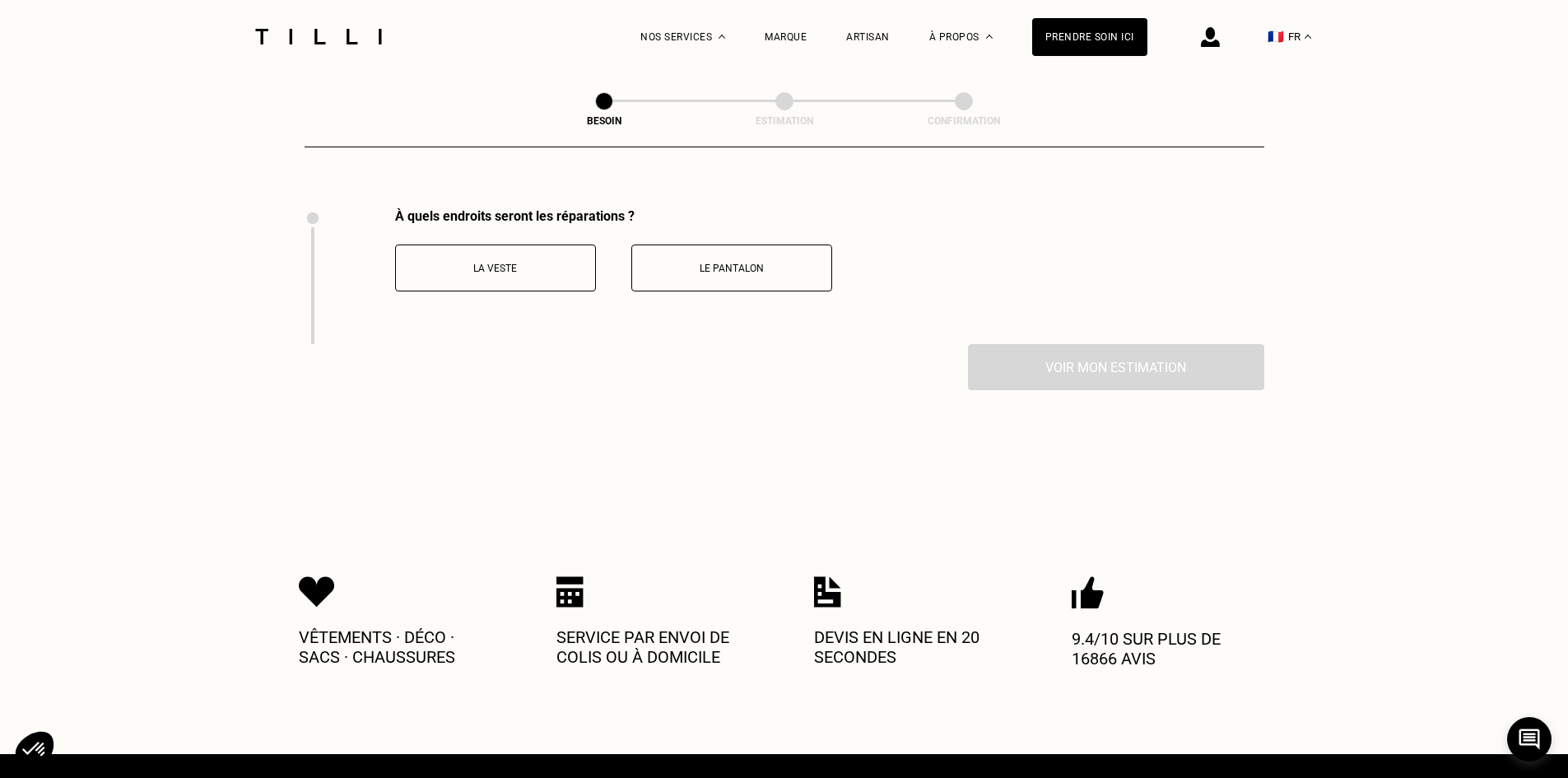
scroll to position [2266, 0]
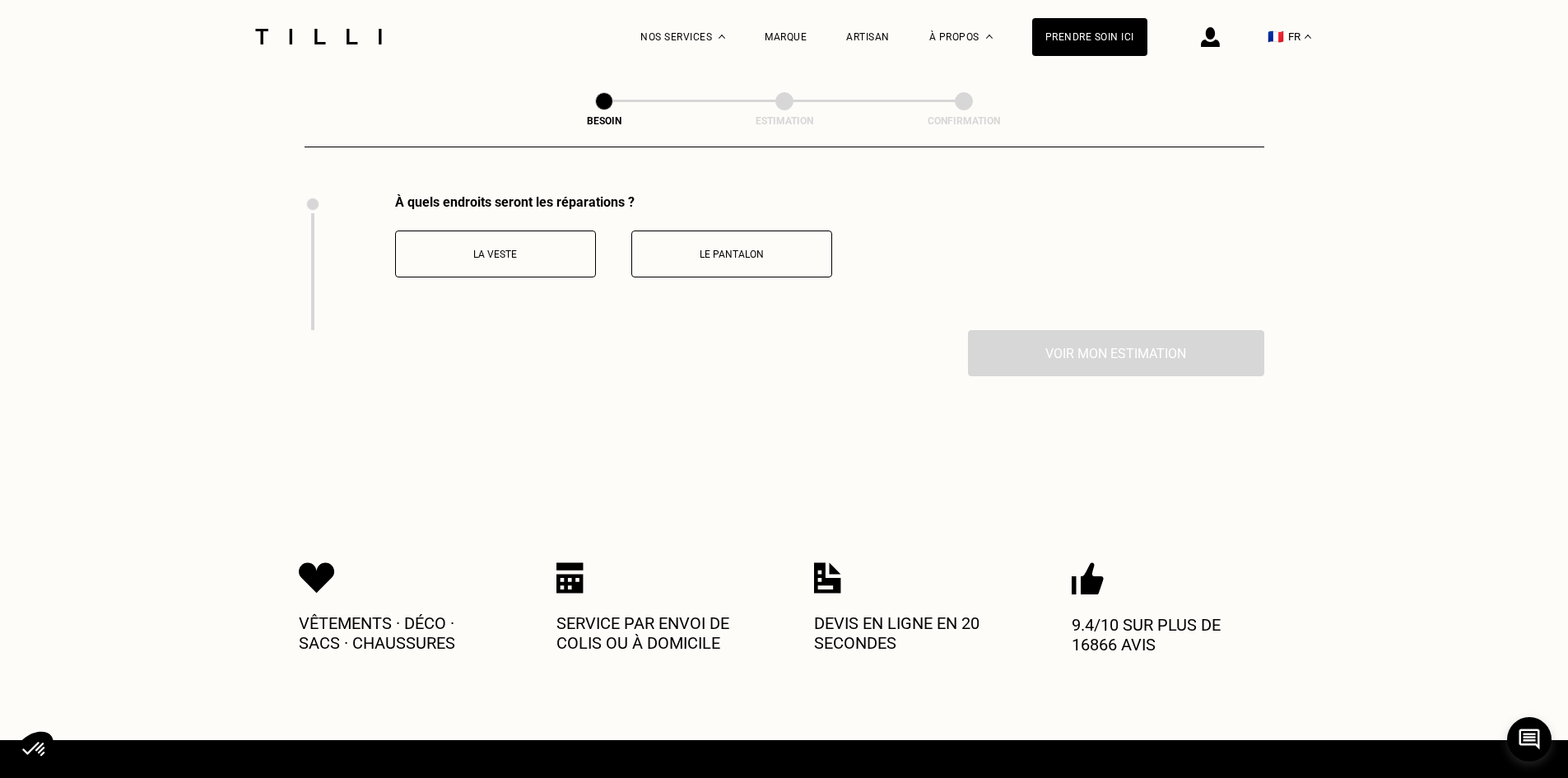
click at [713, 255] on button "Le pantalon" at bounding box center [731, 254] width 201 height 47
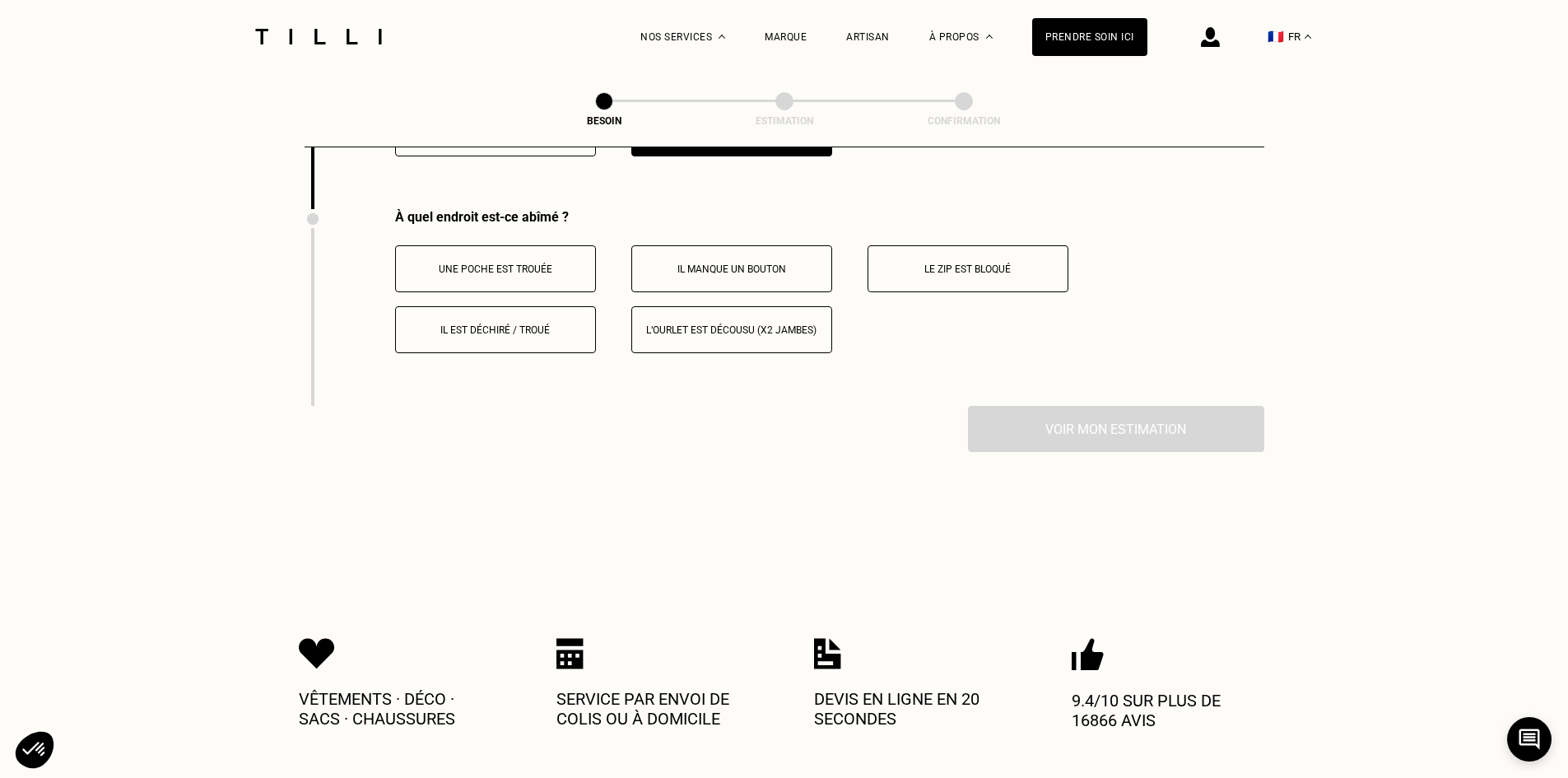
scroll to position [2402, 0]
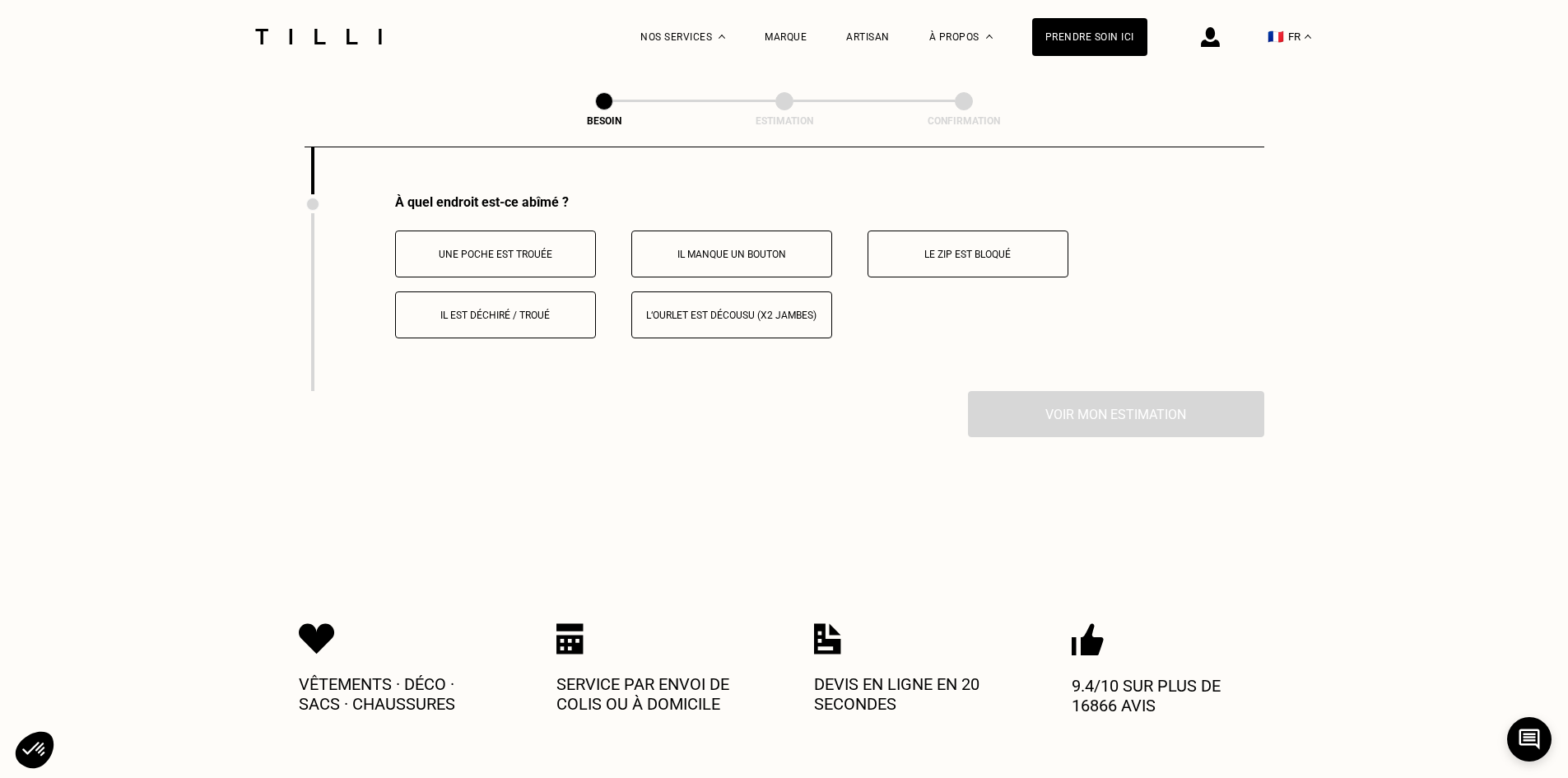
click at [536, 310] on p "Il est déchiré / troué" at bounding box center [495, 315] width 182 height 12
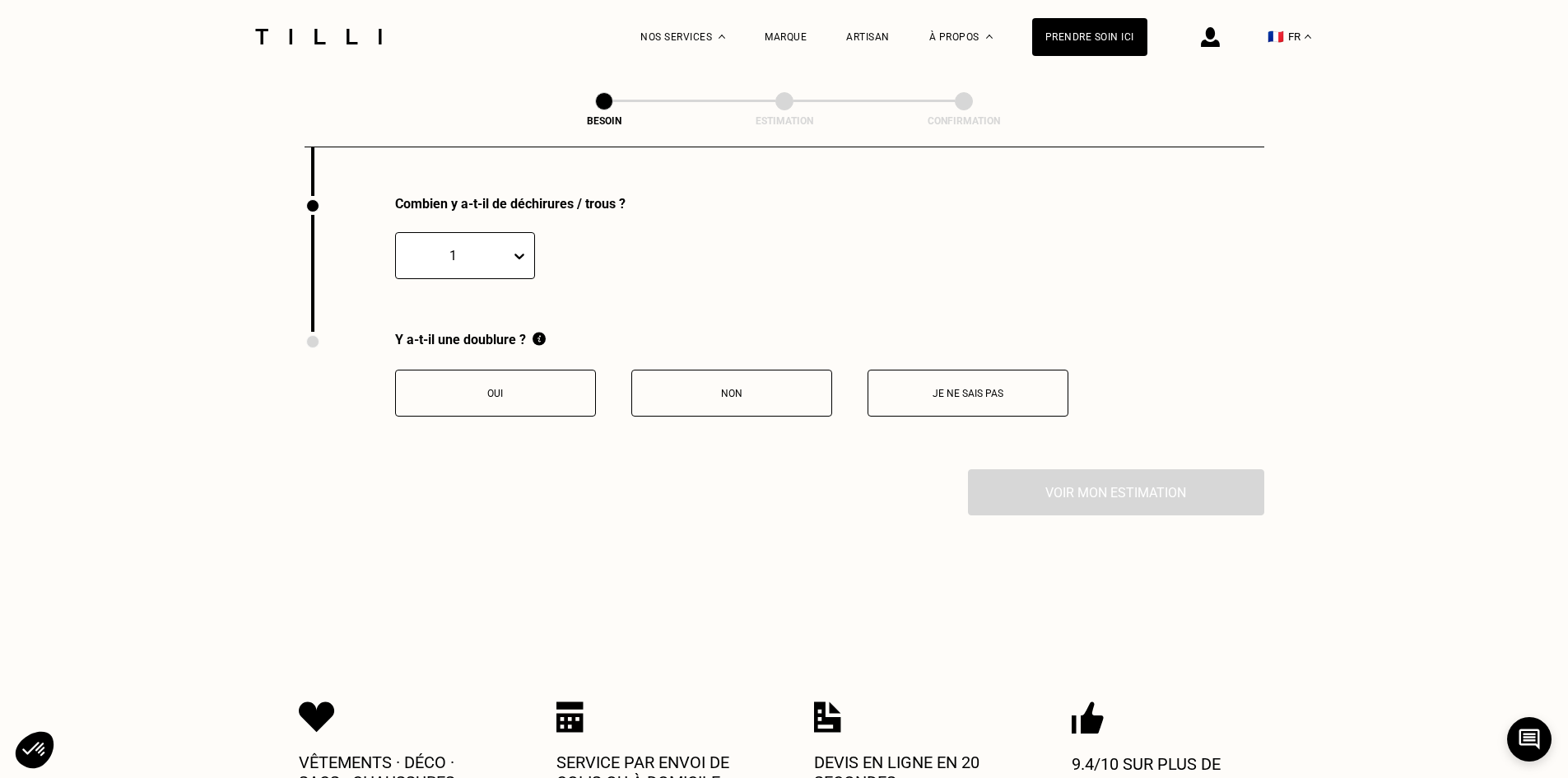
scroll to position [2598, 0]
click at [947, 397] on button "Je ne sais pas" at bounding box center [967, 391] width 201 height 47
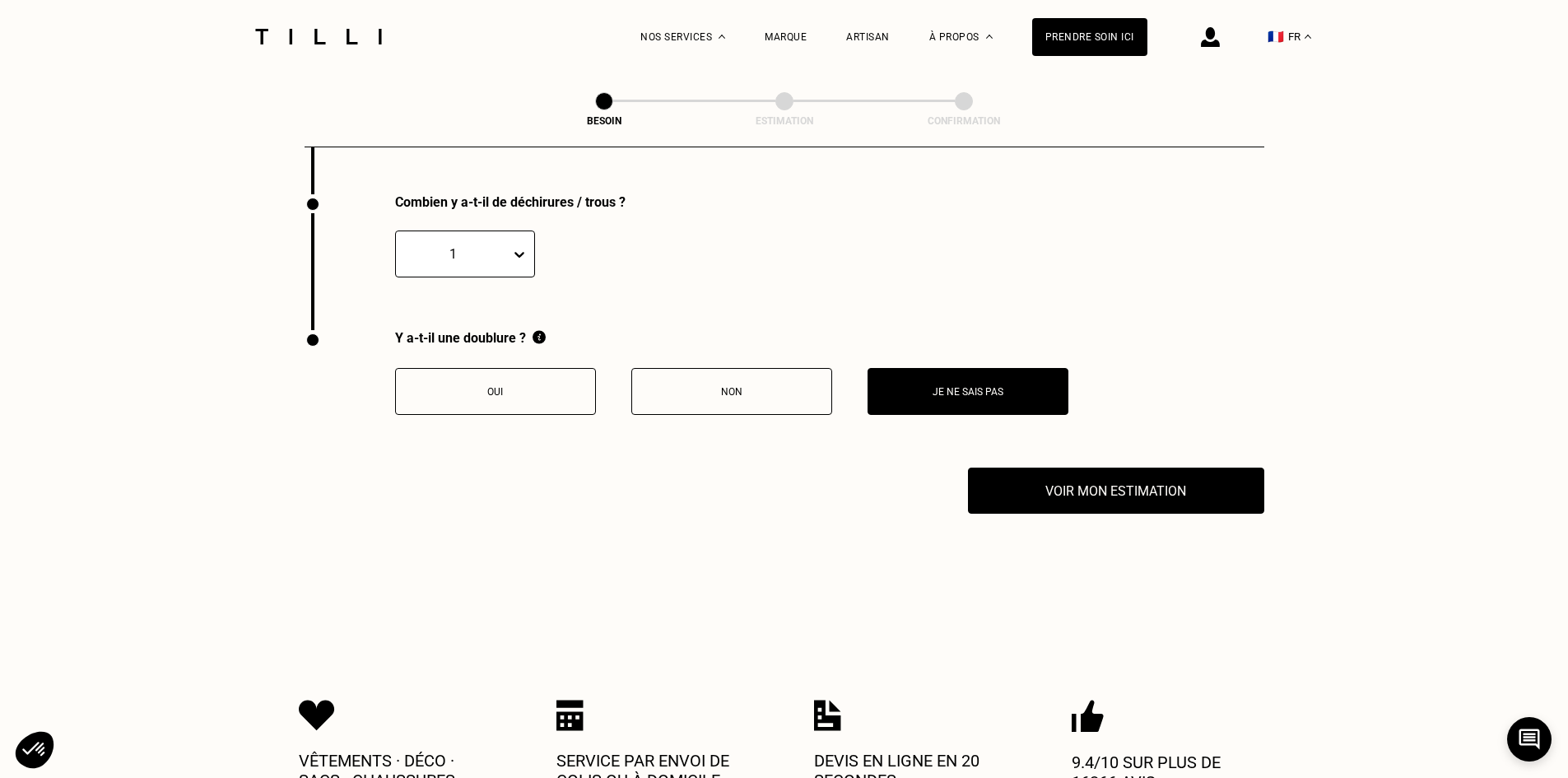
click at [761, 386] on p "Non" at bounding box center [731, 391] width 182 height 12
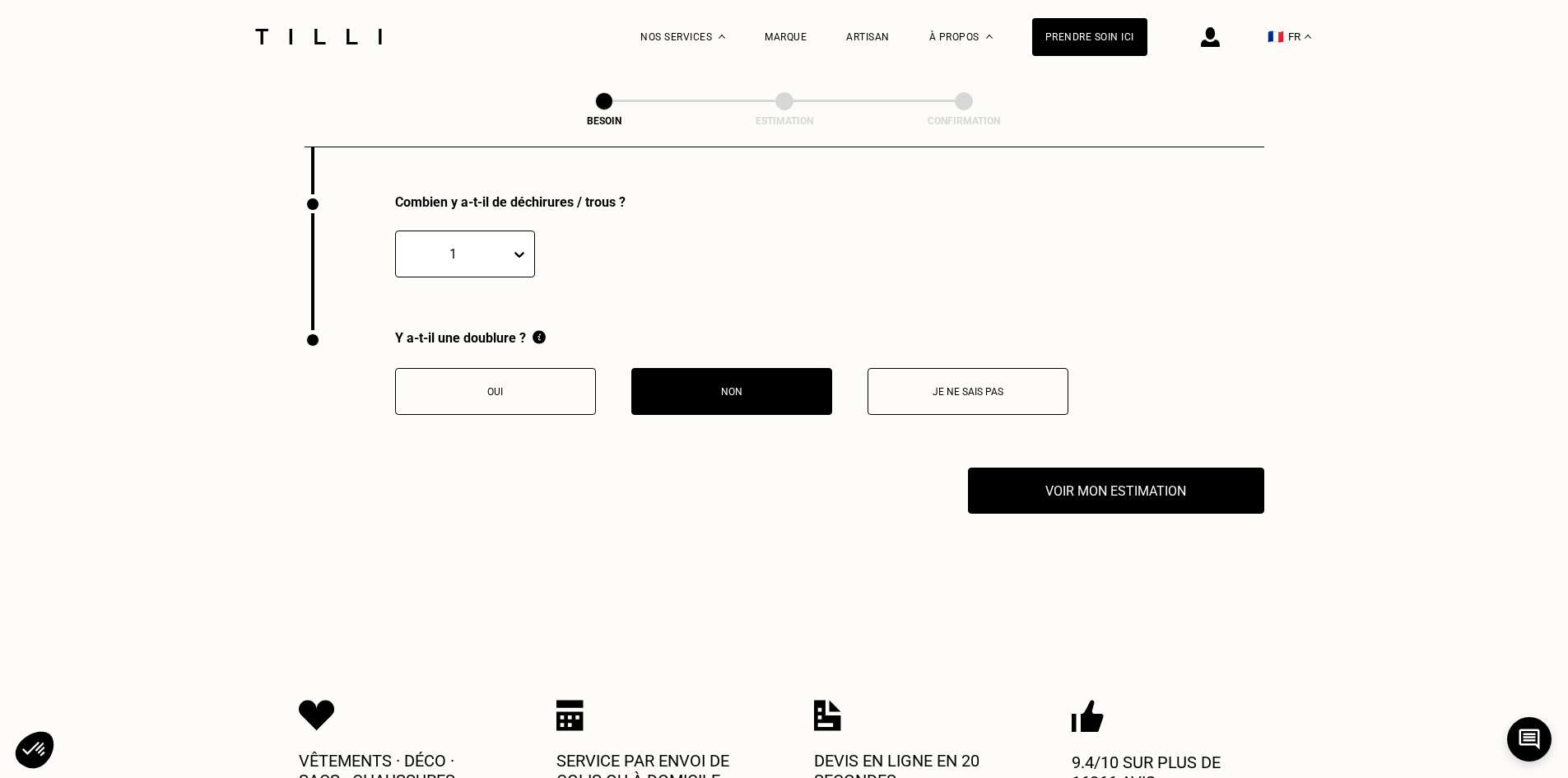
click at [930, 389] on button "Je ne sais pas" at bounding box center [967, 391] width 201 height 47
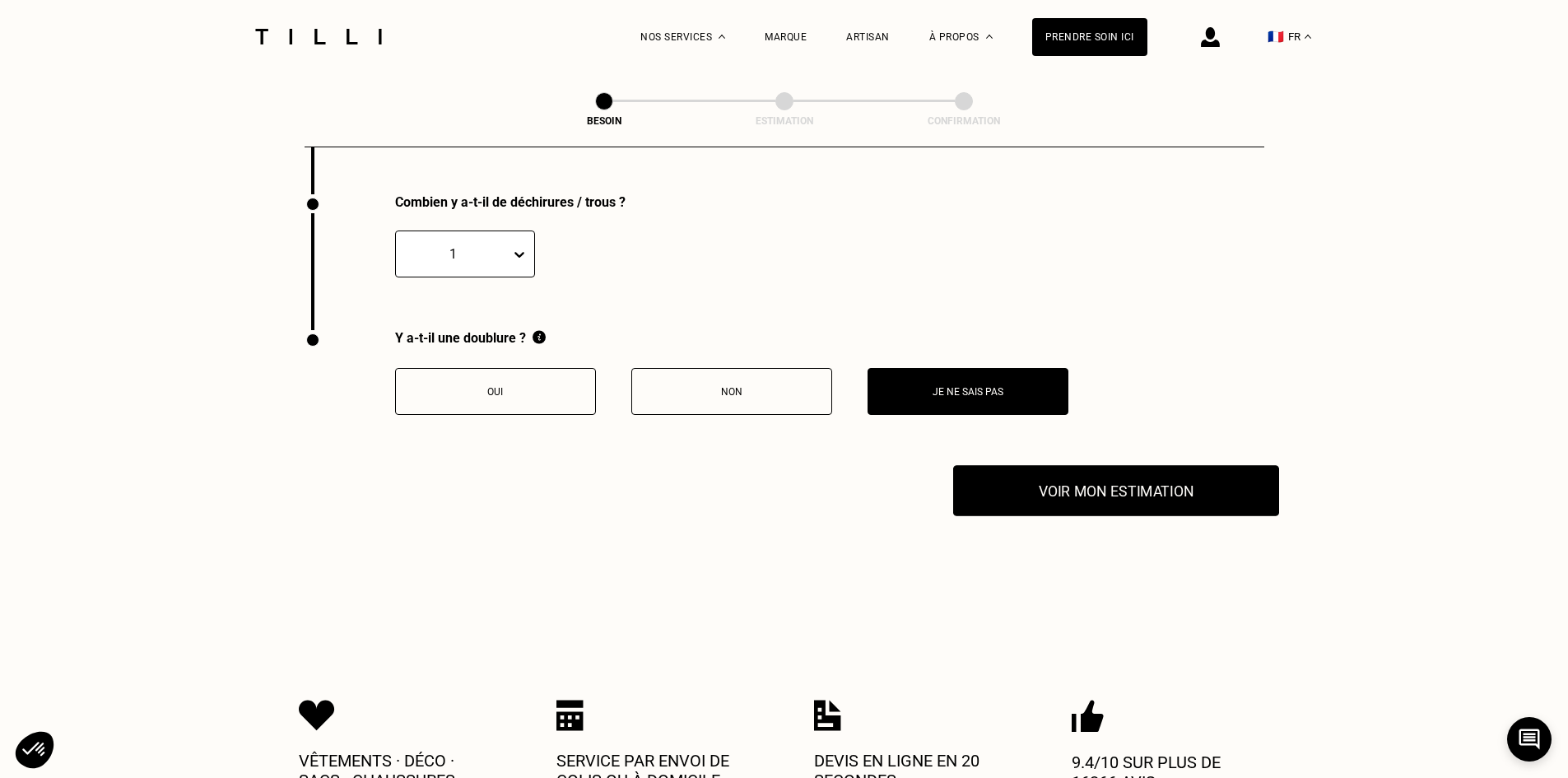
click at [1006, 475] on button "Voir mon estimation" at bounding box center [1115, 490] width 326 height 51
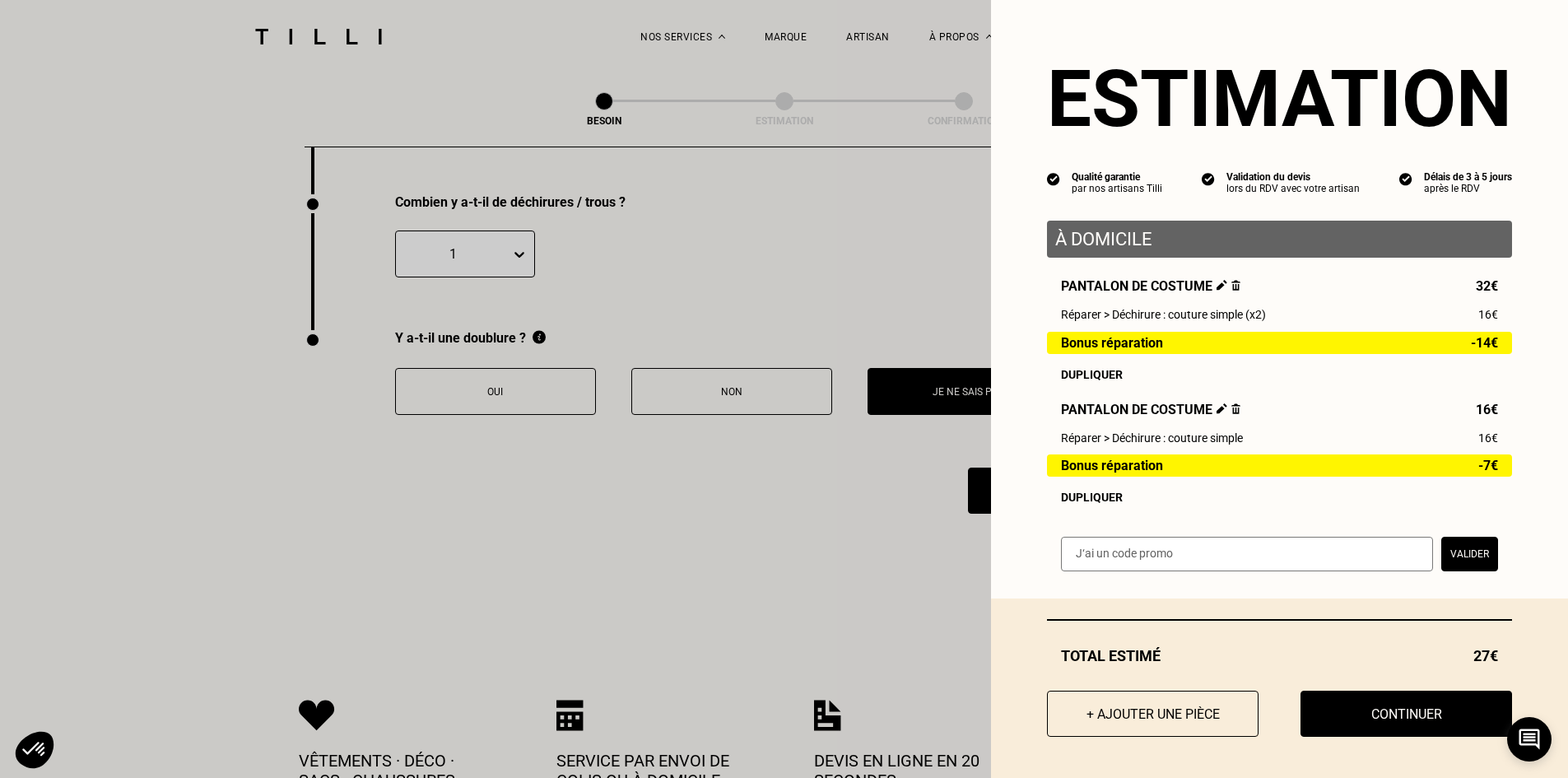
click at [1217, 288] on img at bounding box center [1222, 285] width 11 height 11
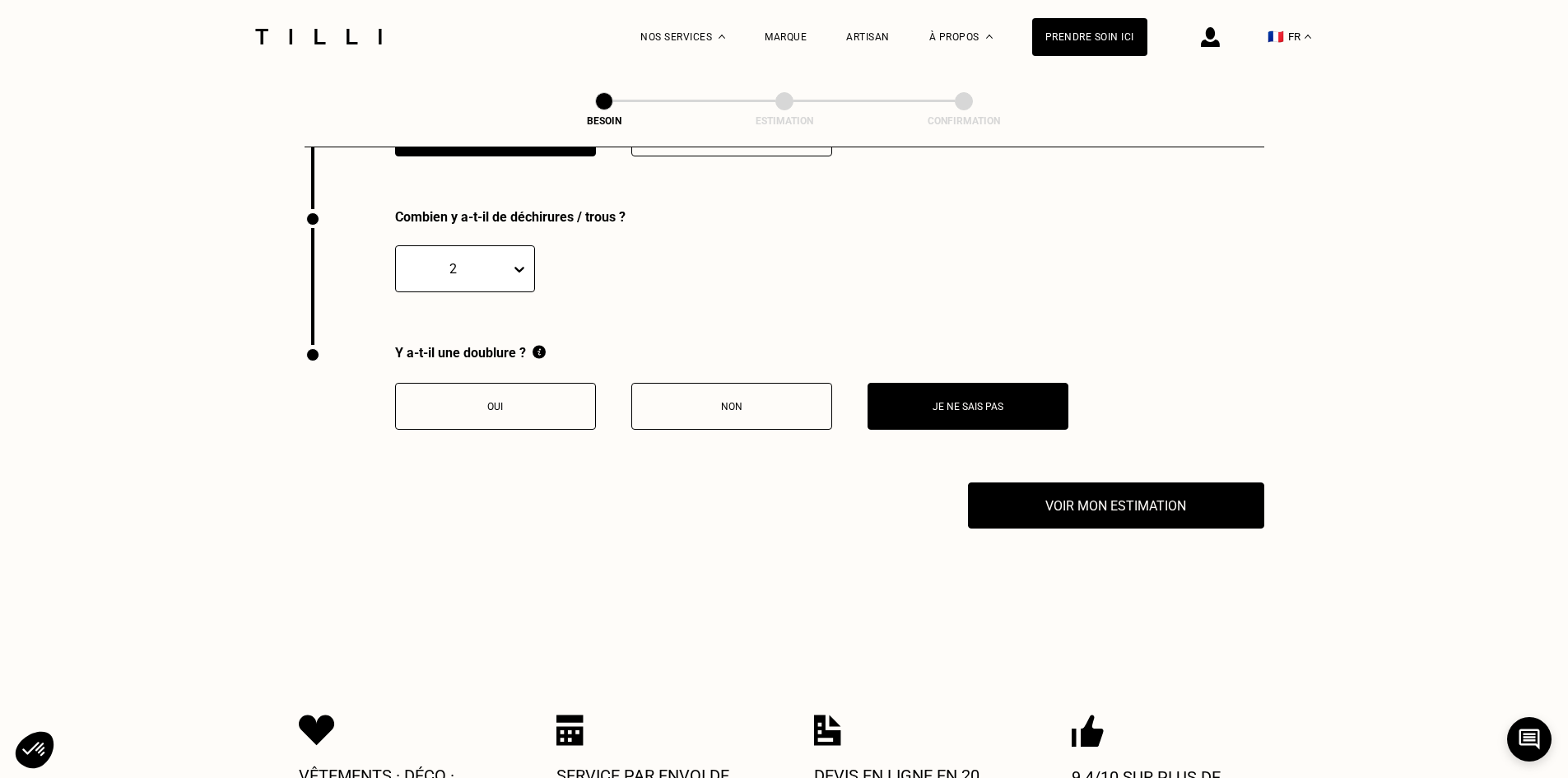
scroll to position [2388, 0]
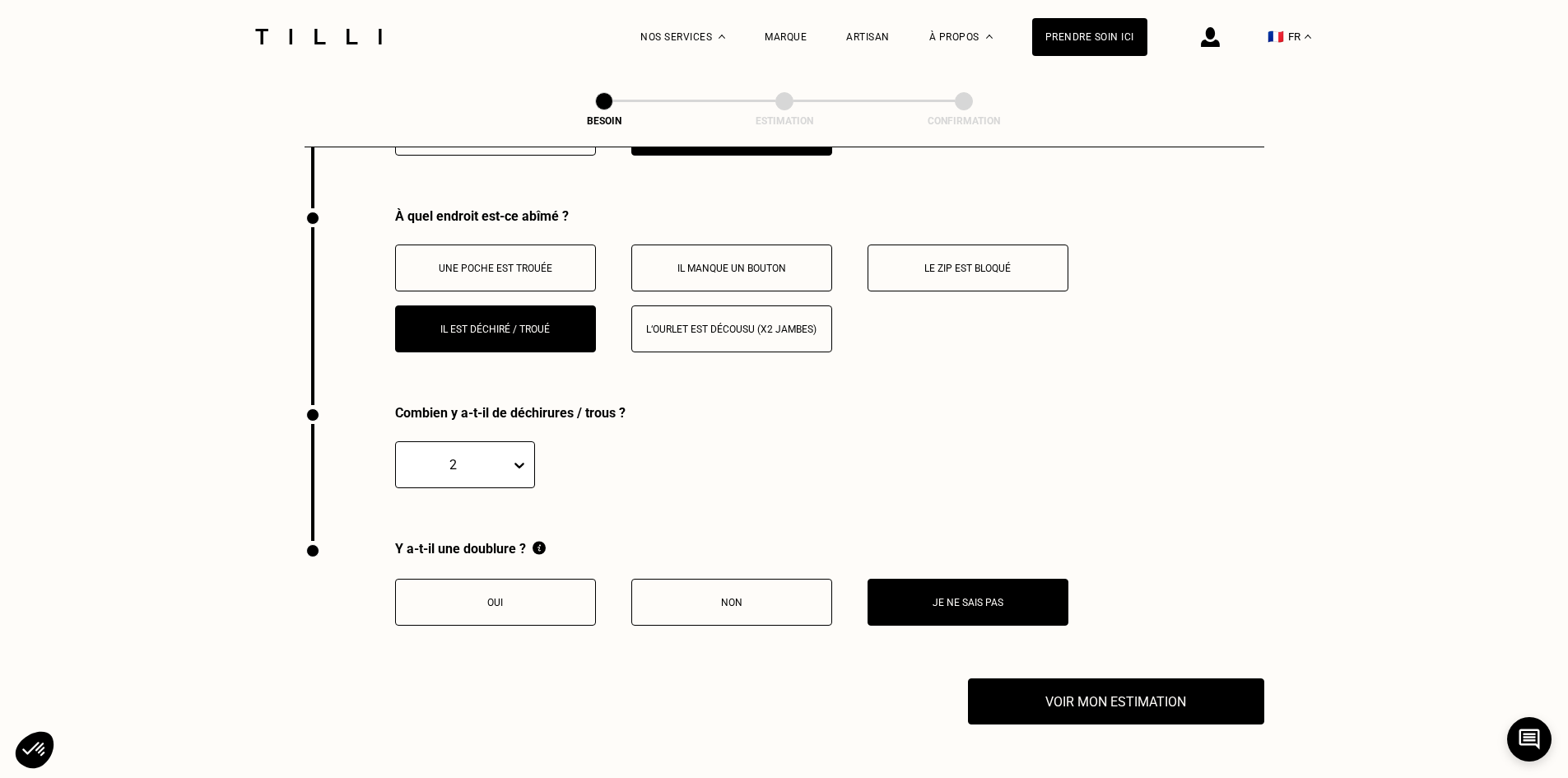
click at [514, 457] on icon at bounding box center [519, 465] width 16 height 16
click at [504, 503] on div "1" at bounding box center [465, 514] width 140 height 31
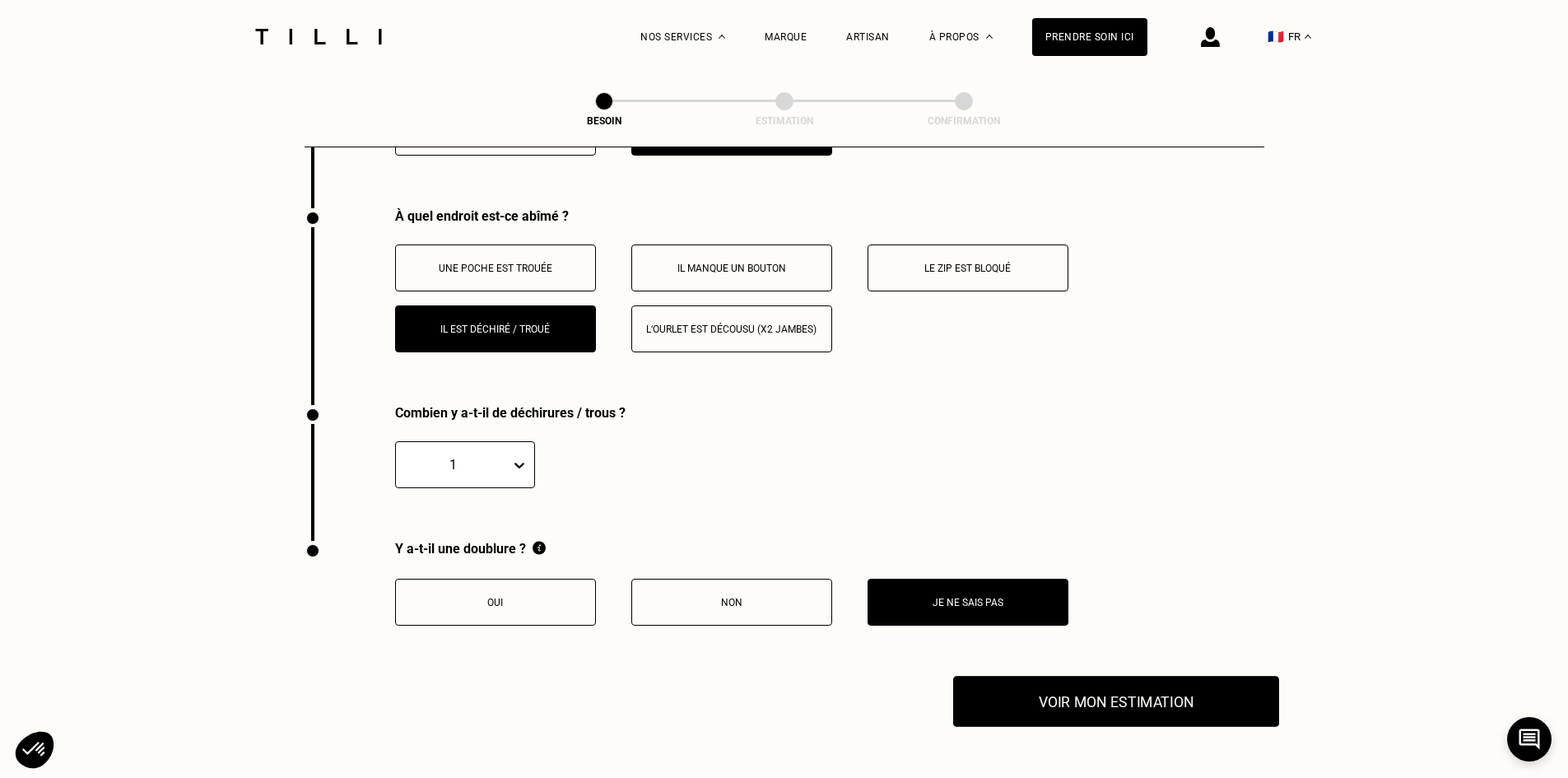
click at [1149, 687] on button "Voir mon estimation" at bounding box center [1115, 702] width 326 height 51
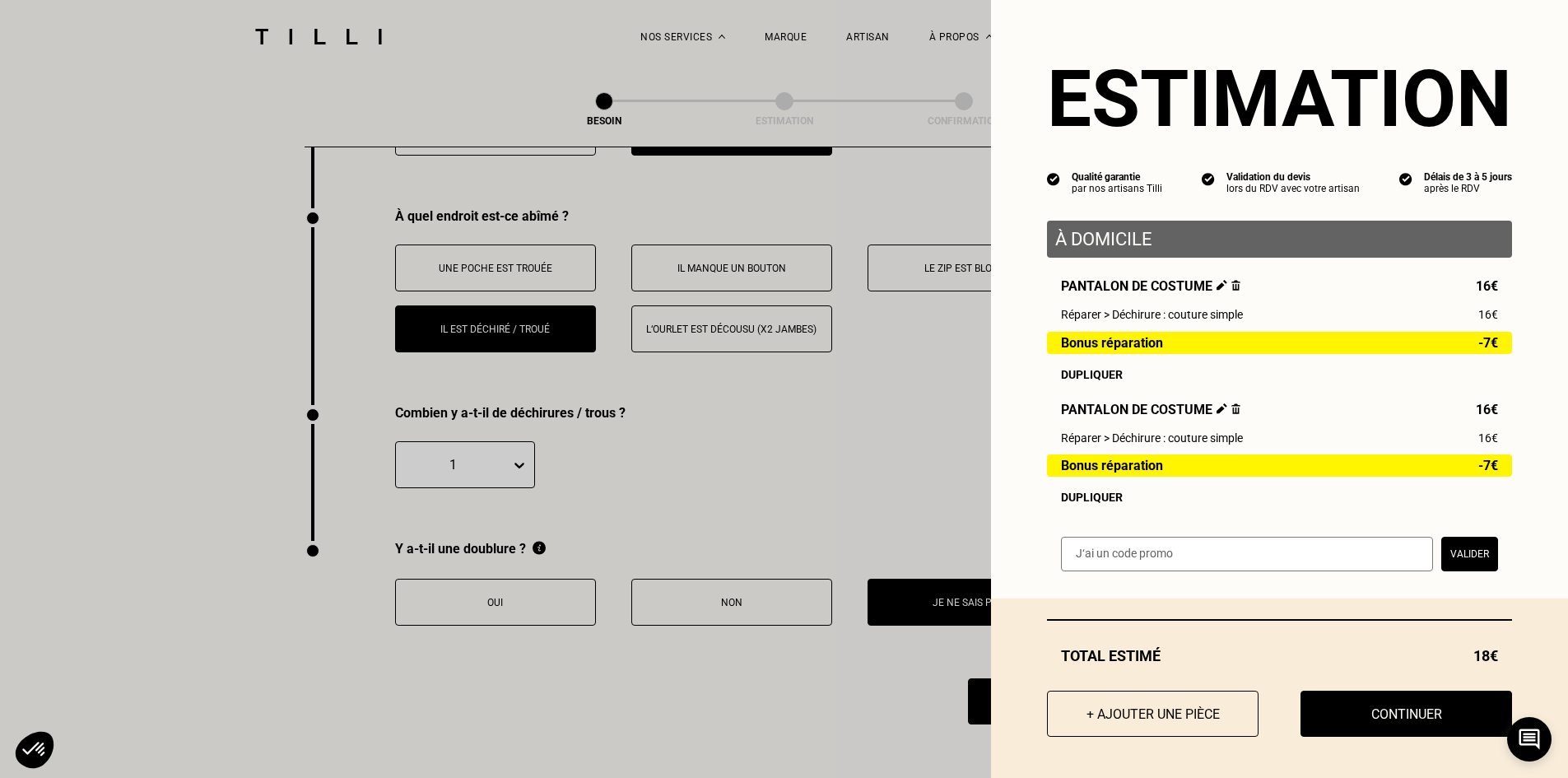
scroll to position [2, 0]
click at [1409, 714] on button "Continuer" at bounding box center [1406, 714] width 233 height 51
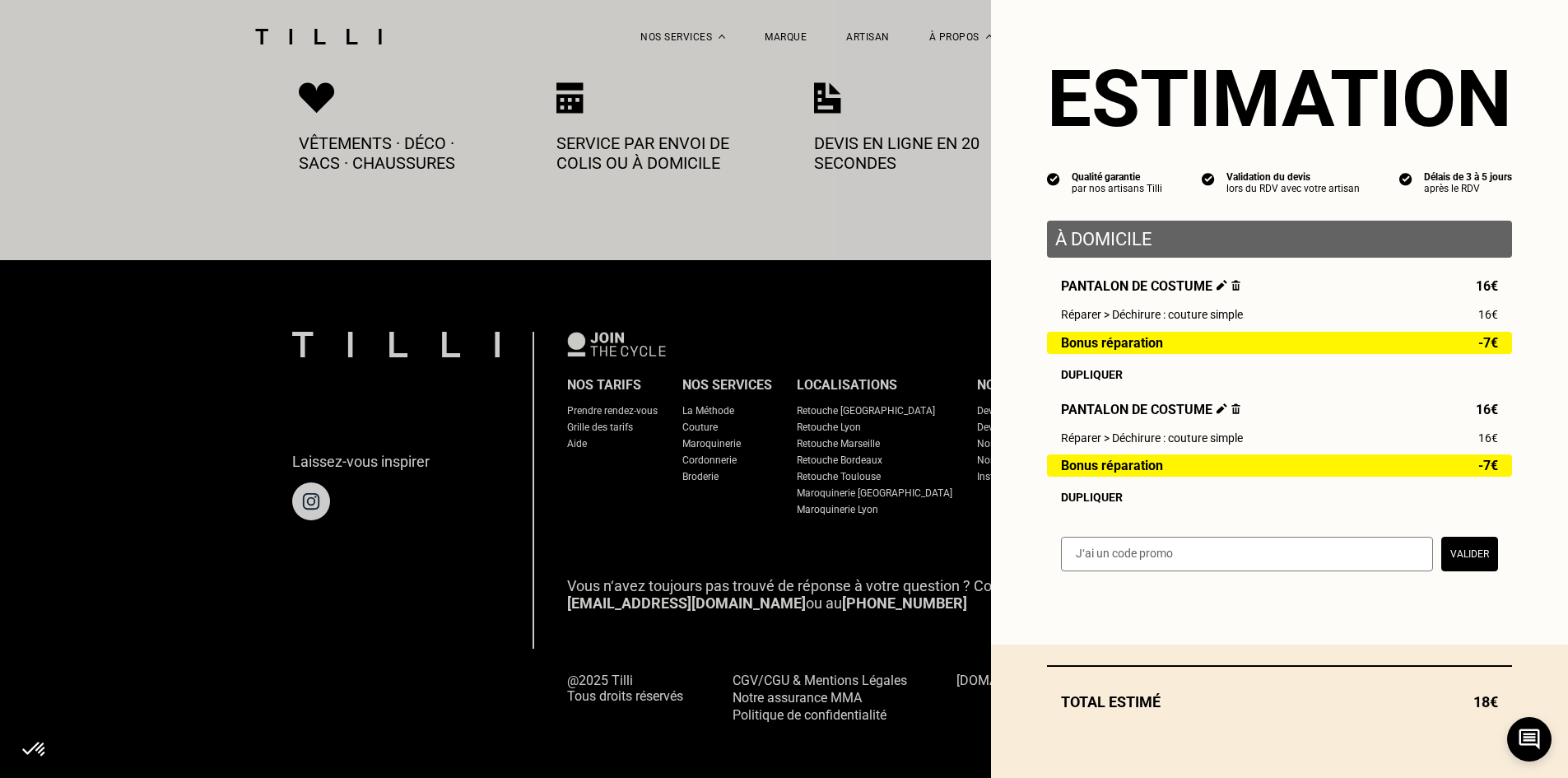
select select "FR"
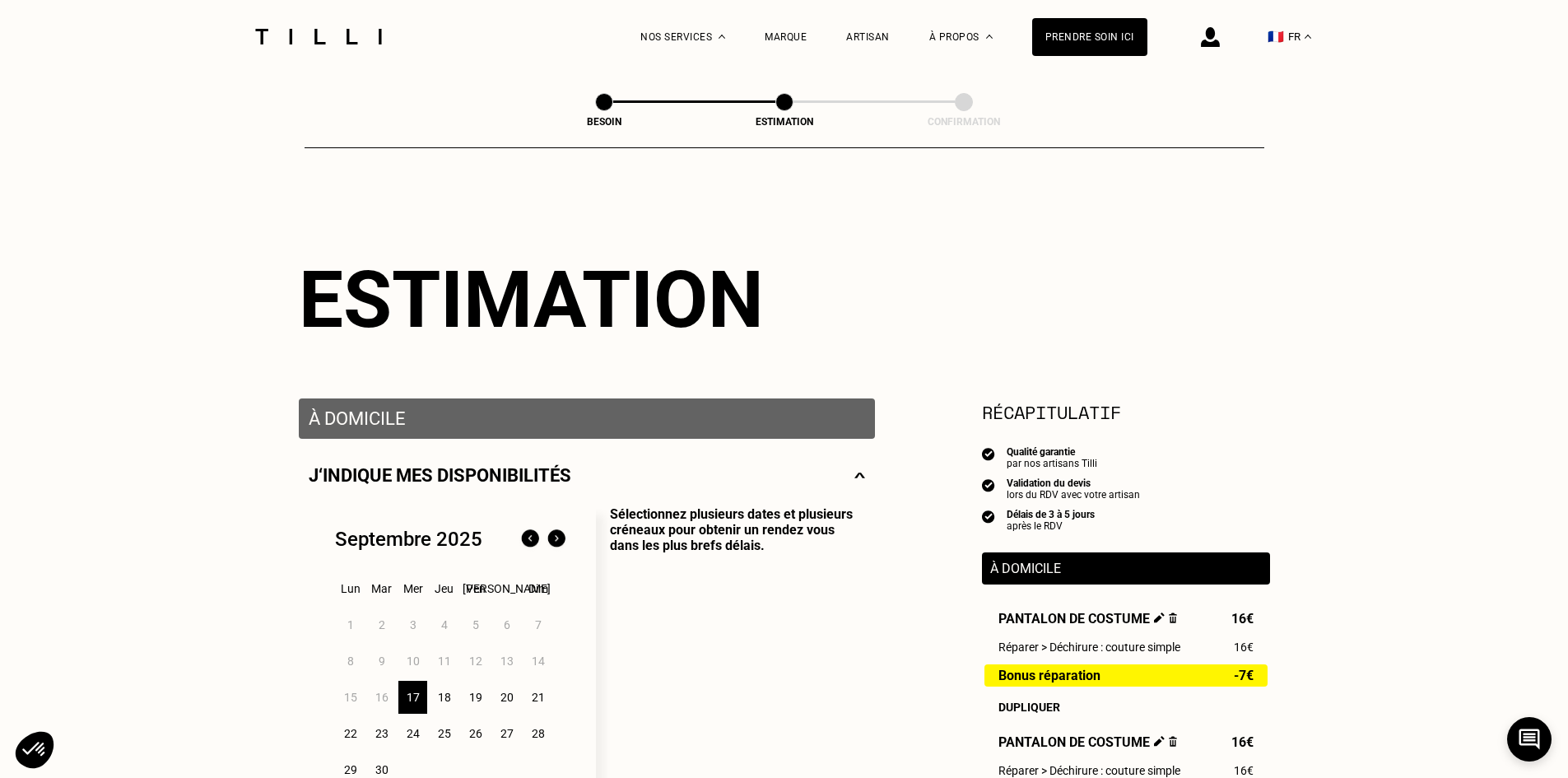
drag, startPoint x: 1111, startPoint y: 312, endPoint x: 1111, endPoint y: 120, distance: 192.0
click at [996, 137] on span "Nos boutiques" at bounding box center [980, 138] width 74 height 12
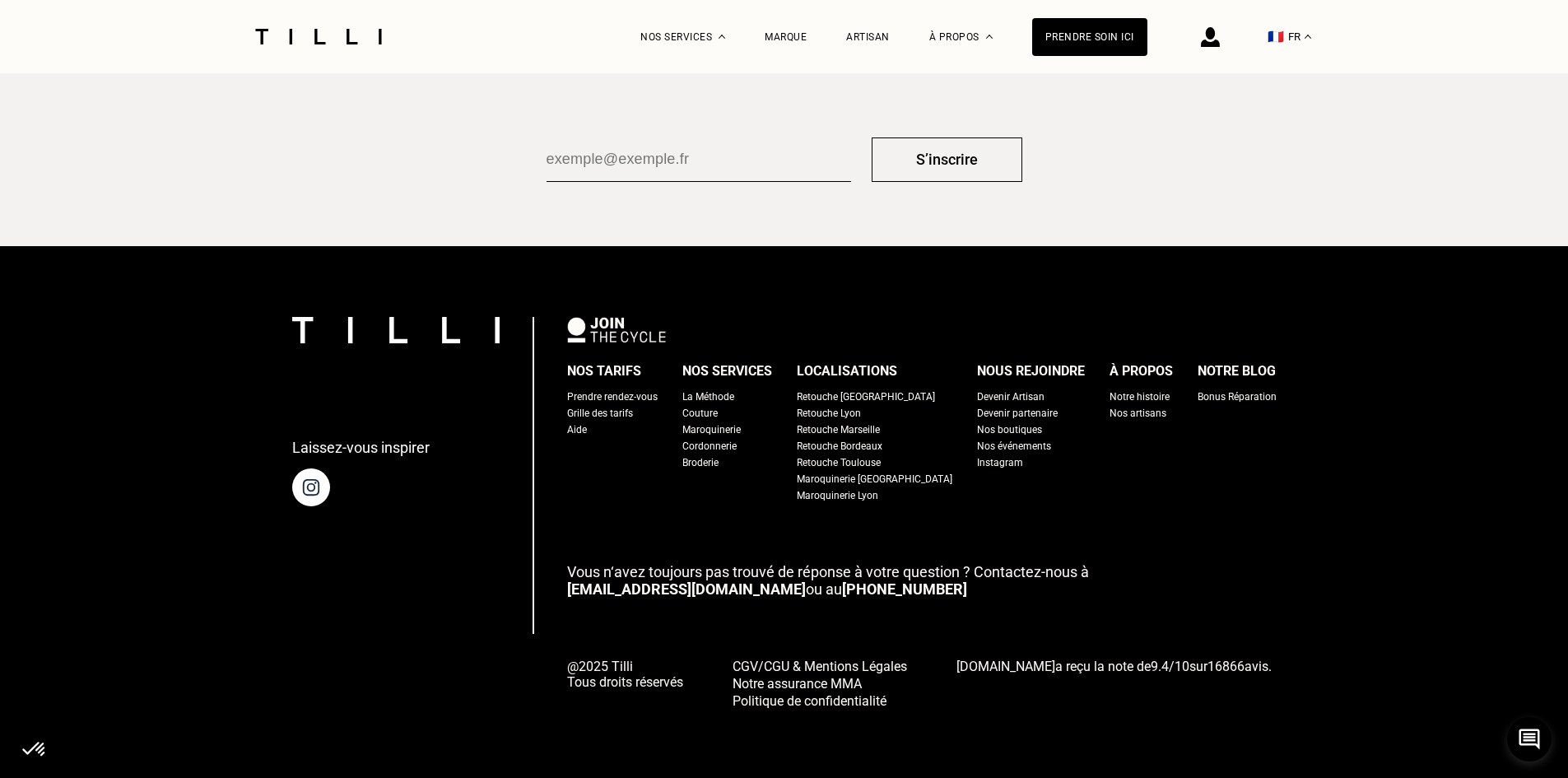
scroll to position [2878, 0]
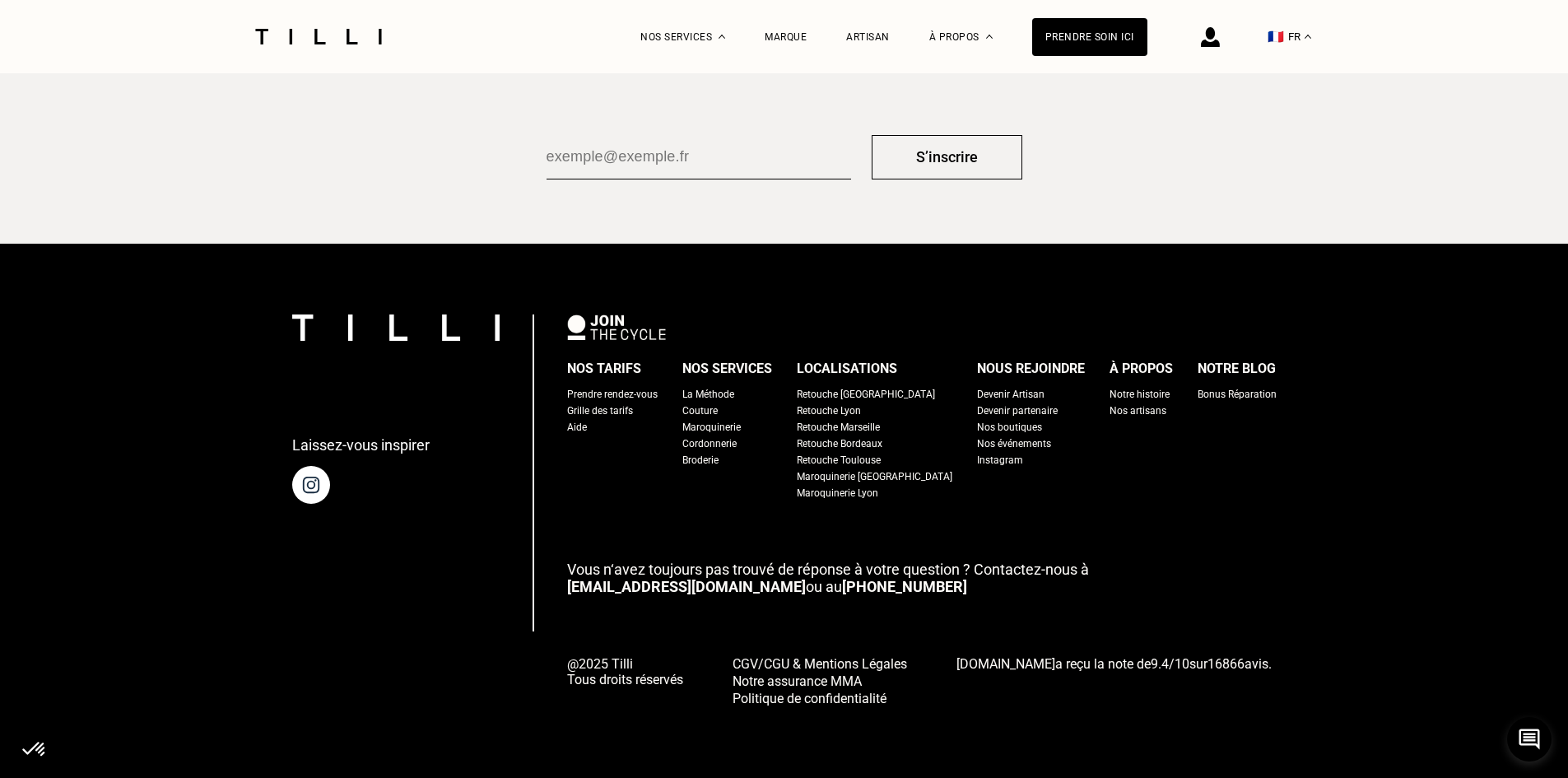
click at [632, 404] on div "Grille des tarifs" at bounding box center [600, 411] width 66 height 16
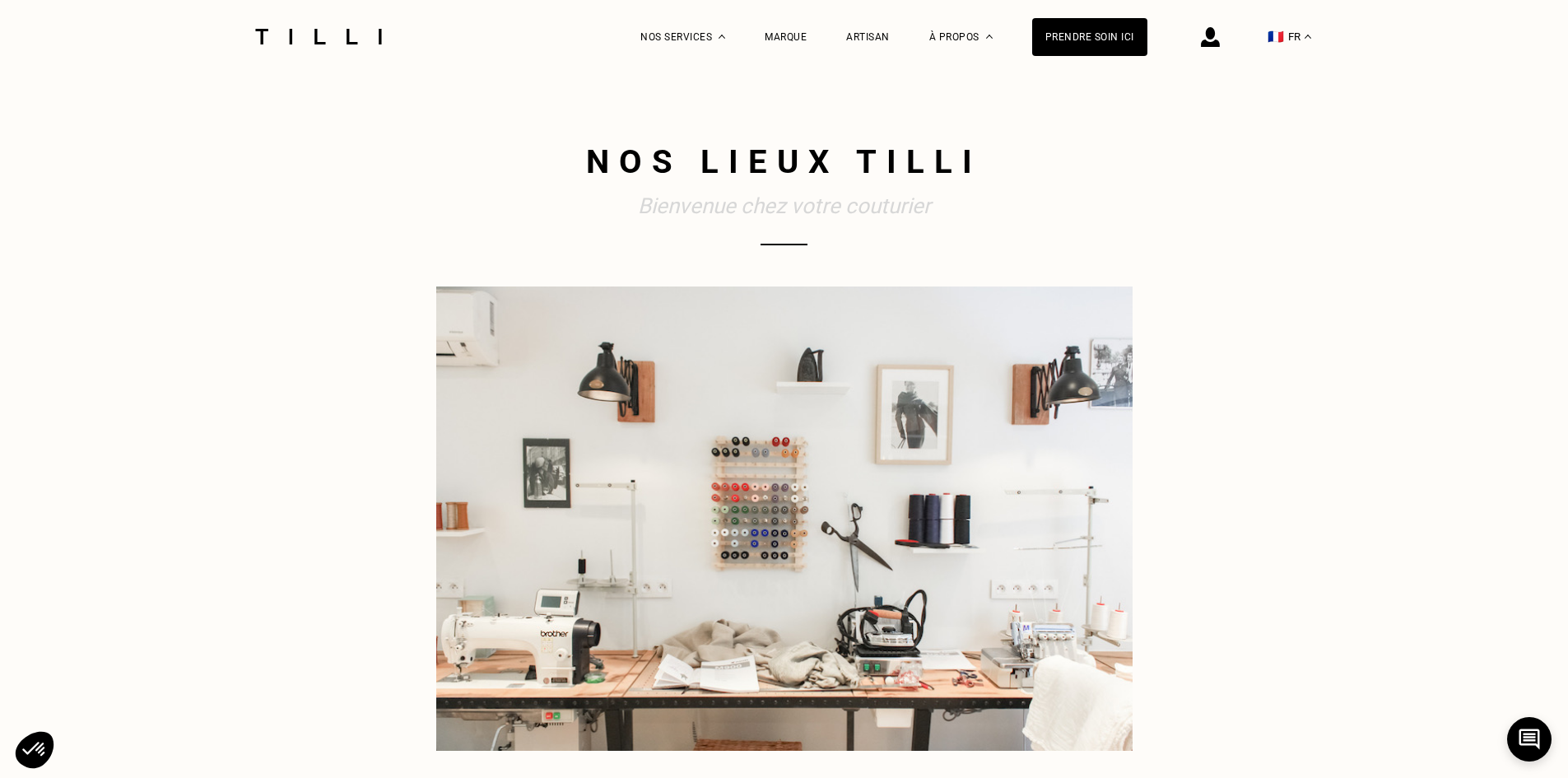
select select "FR"
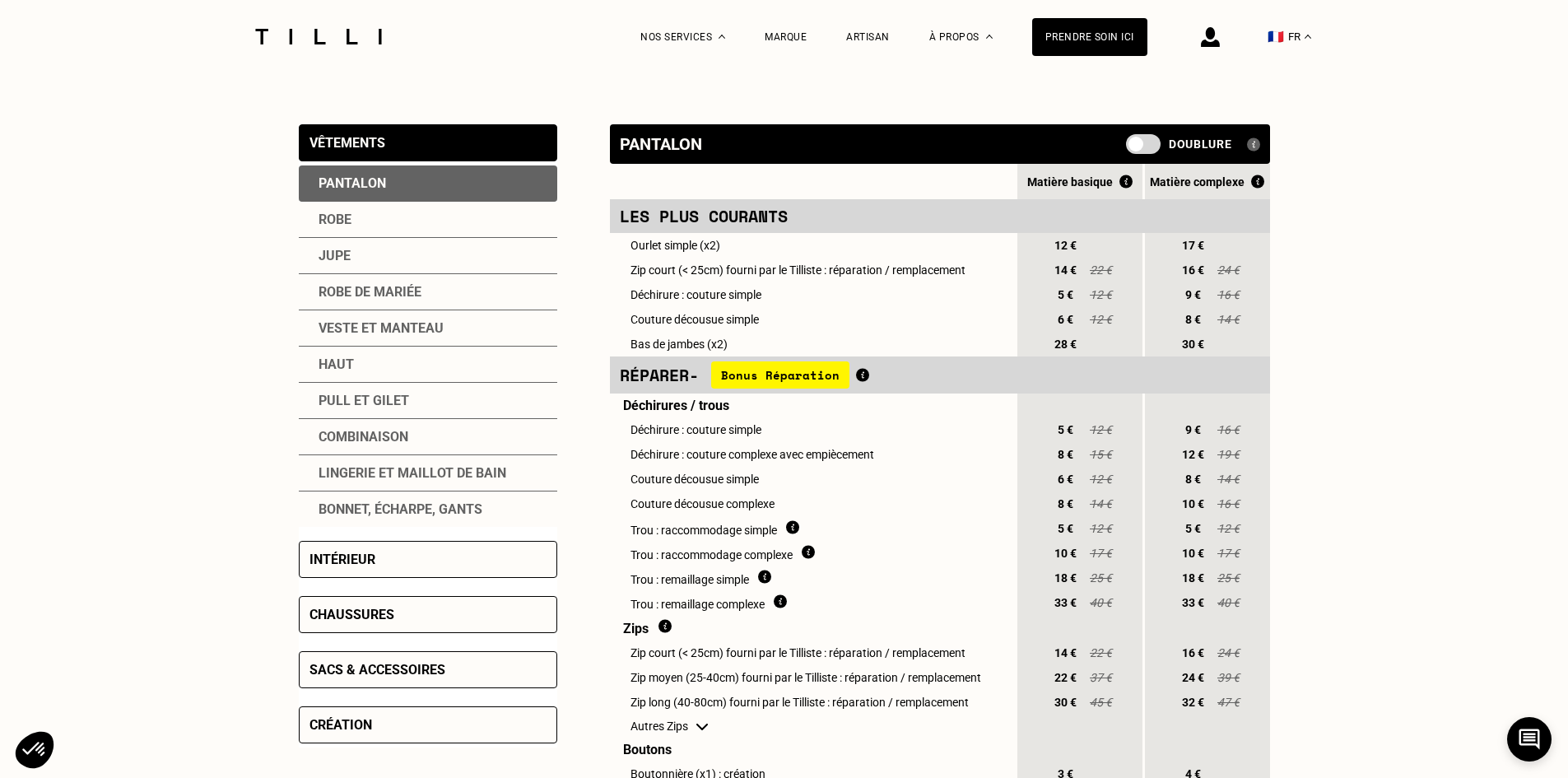
scroll to position [330, 0]
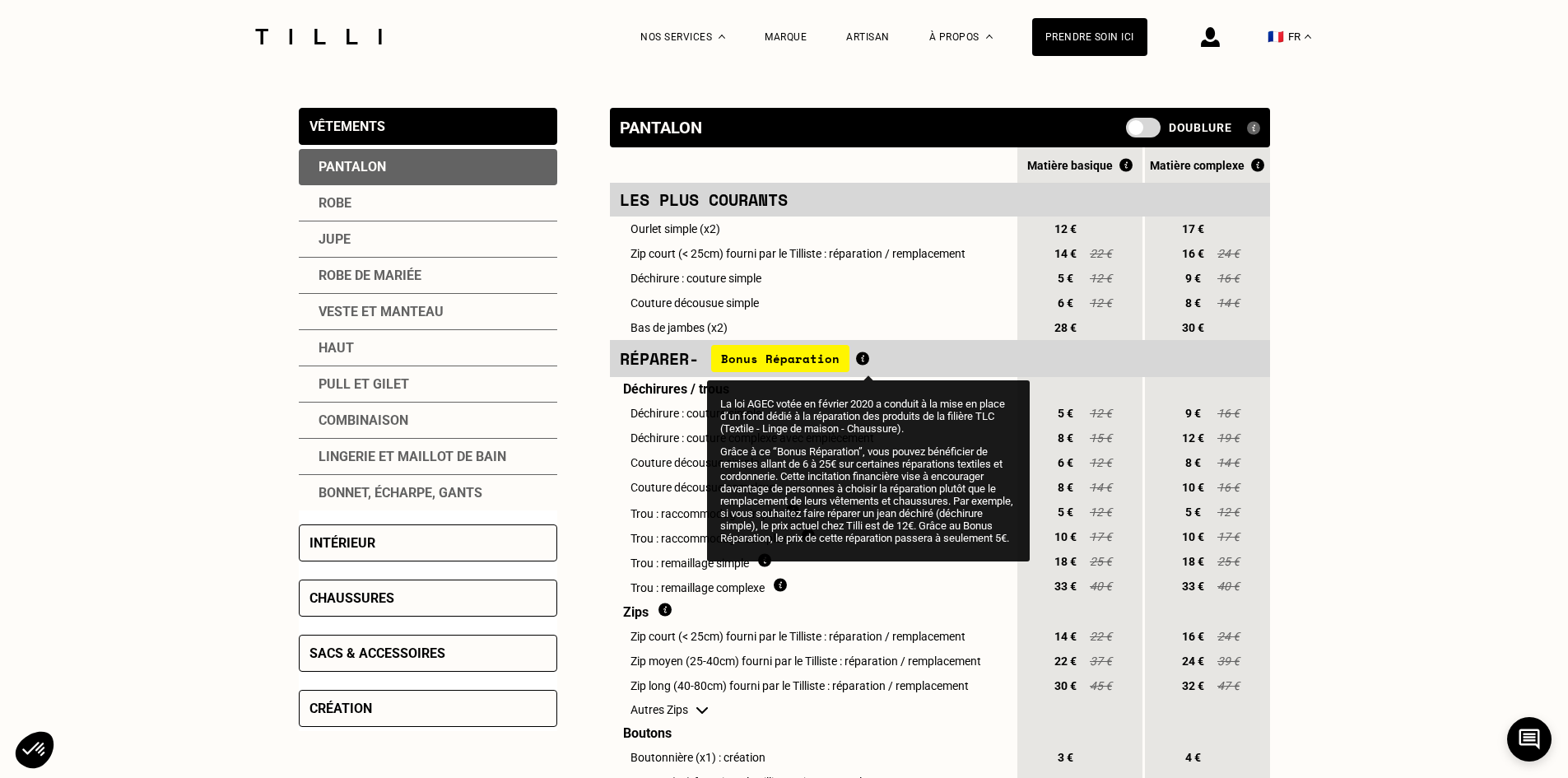
click at [868, 364] on img at bounding box center [862, 358] width 14 height 14
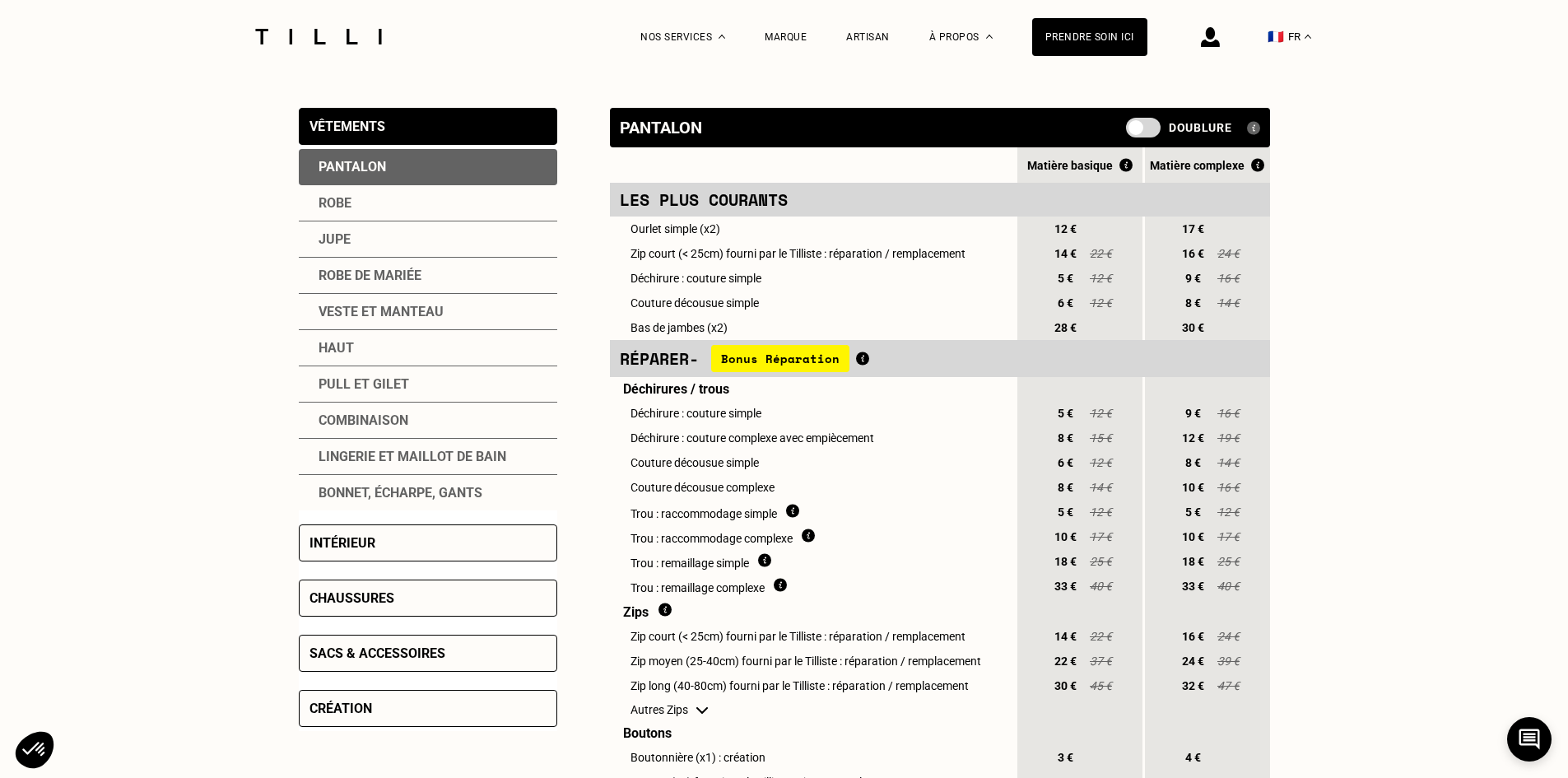
click at [1133, 128] on span at bounding box center [1143, 128] width 34 height 20
click at [1129, 133] on input "checkbox" at bounding box center [1129, 133] width 0 height 0
click at [1134, 132] on span at bounding box center [1143, 128] width 34 height 20
click at [1129, 133] on input "checkbox" at bounding box center [1129, 133] width 0 height 0
click at [458, 463] on div "Lingerie et maillot de bain" at bounding box center [427, 457] width 259 height 36
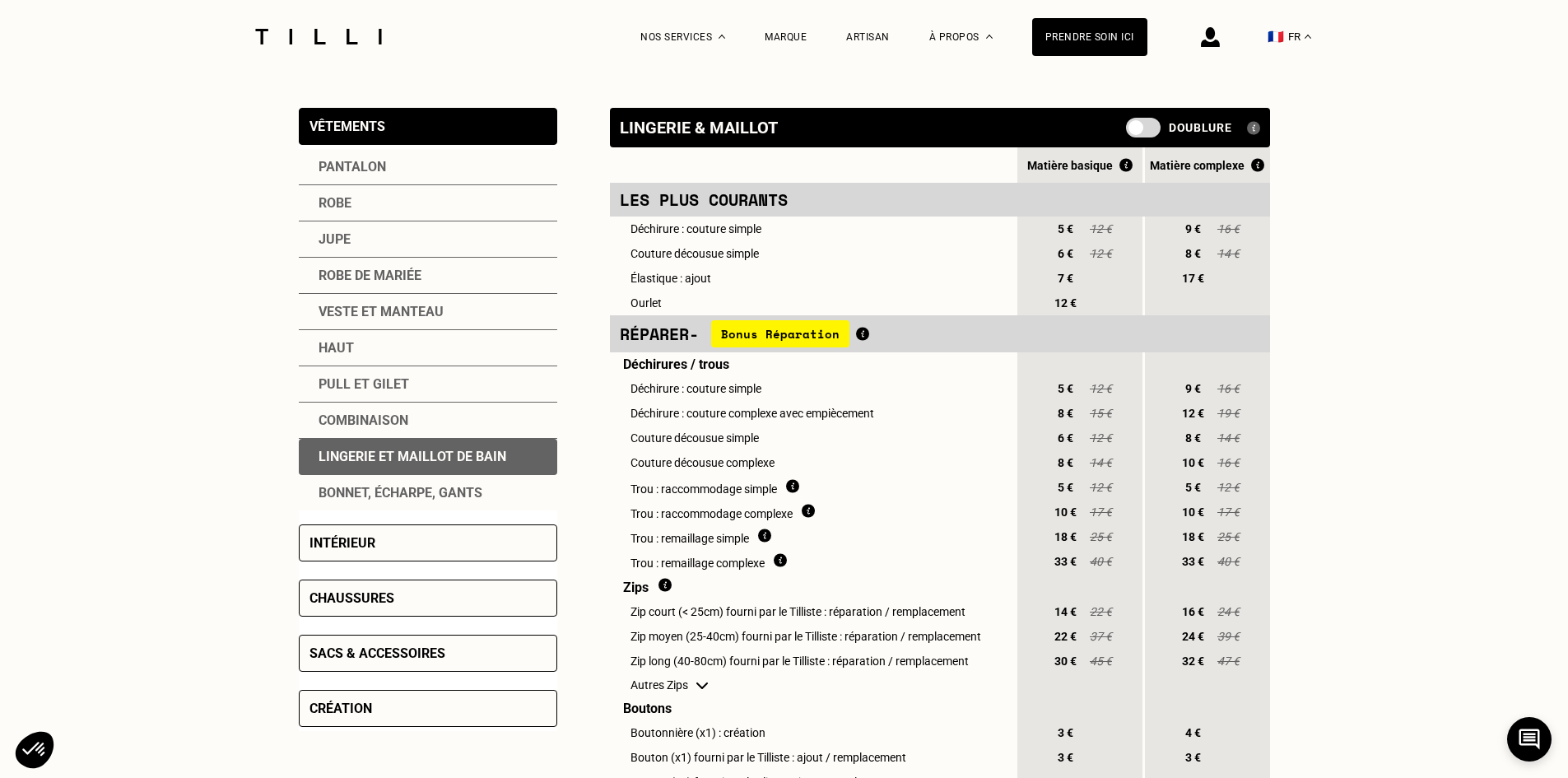
click at [420, 276] on div "Robe de mariée" at bounding box center [427, 276] width 259 height 36
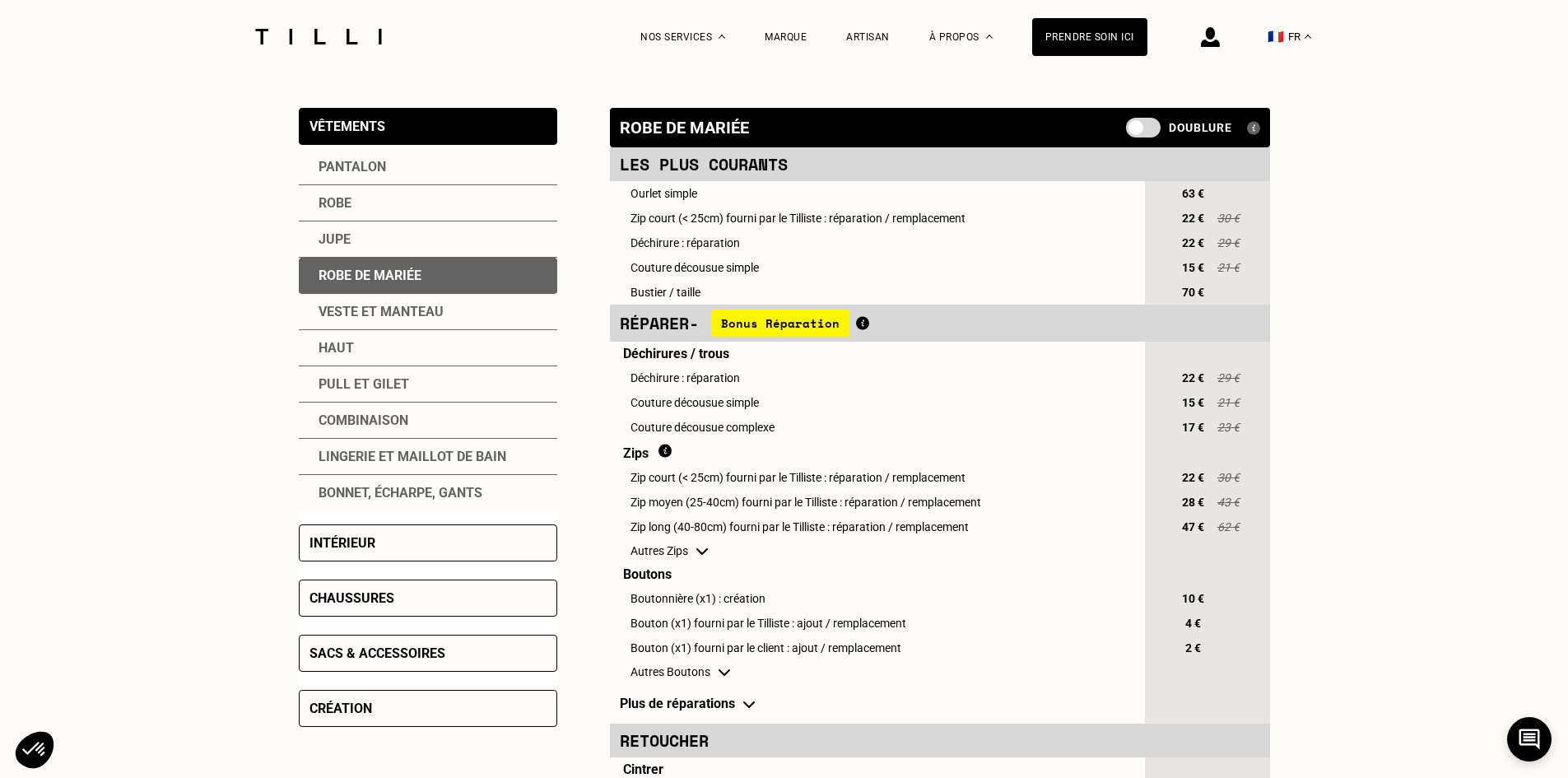
click at [433, 189] on div "Robe" at bounding box center [427, 203] width 259 height 36
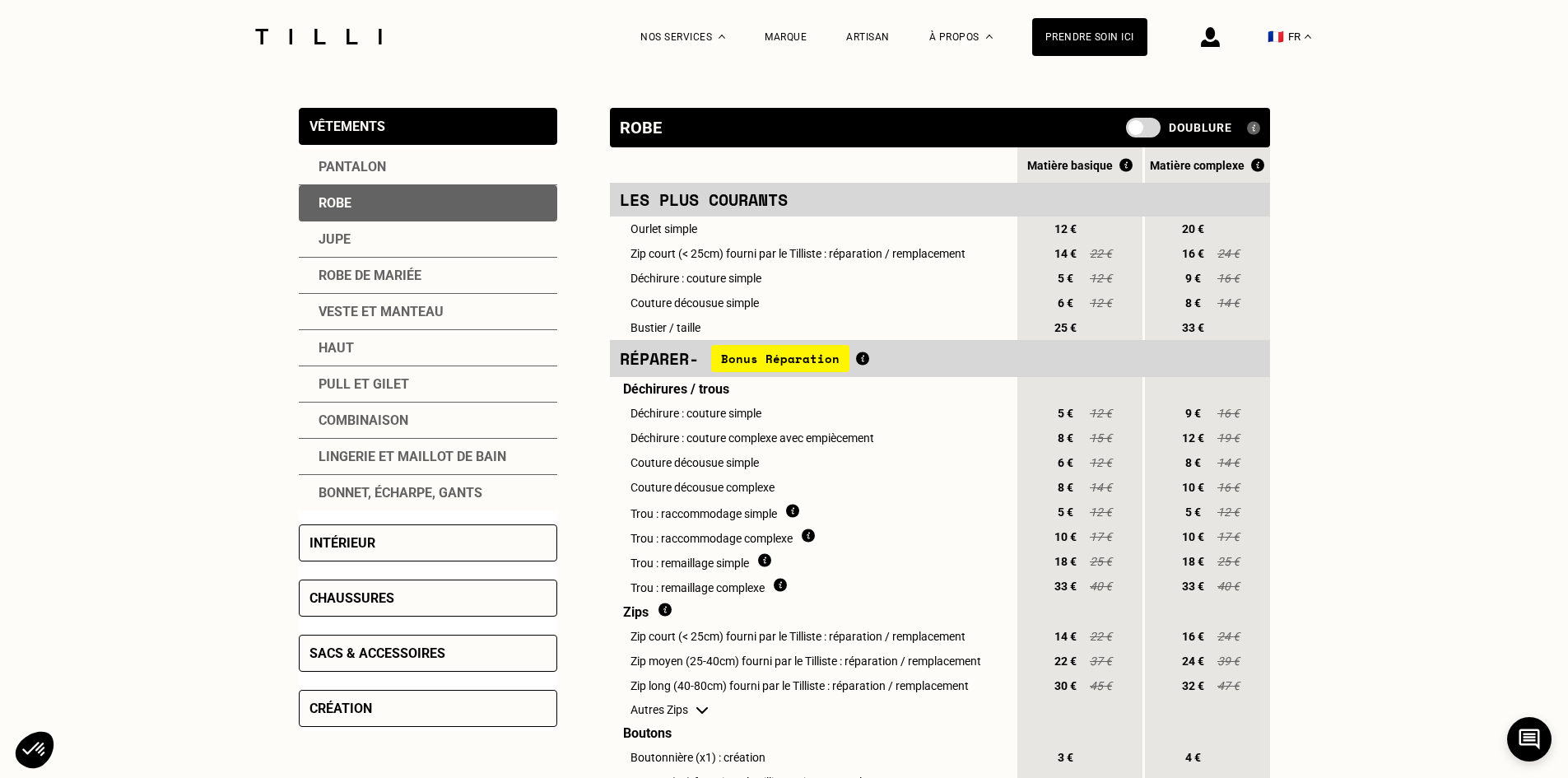
click at [429, 172] on div "Pantalon" at bounding box center [427, 167] width 259 height 36
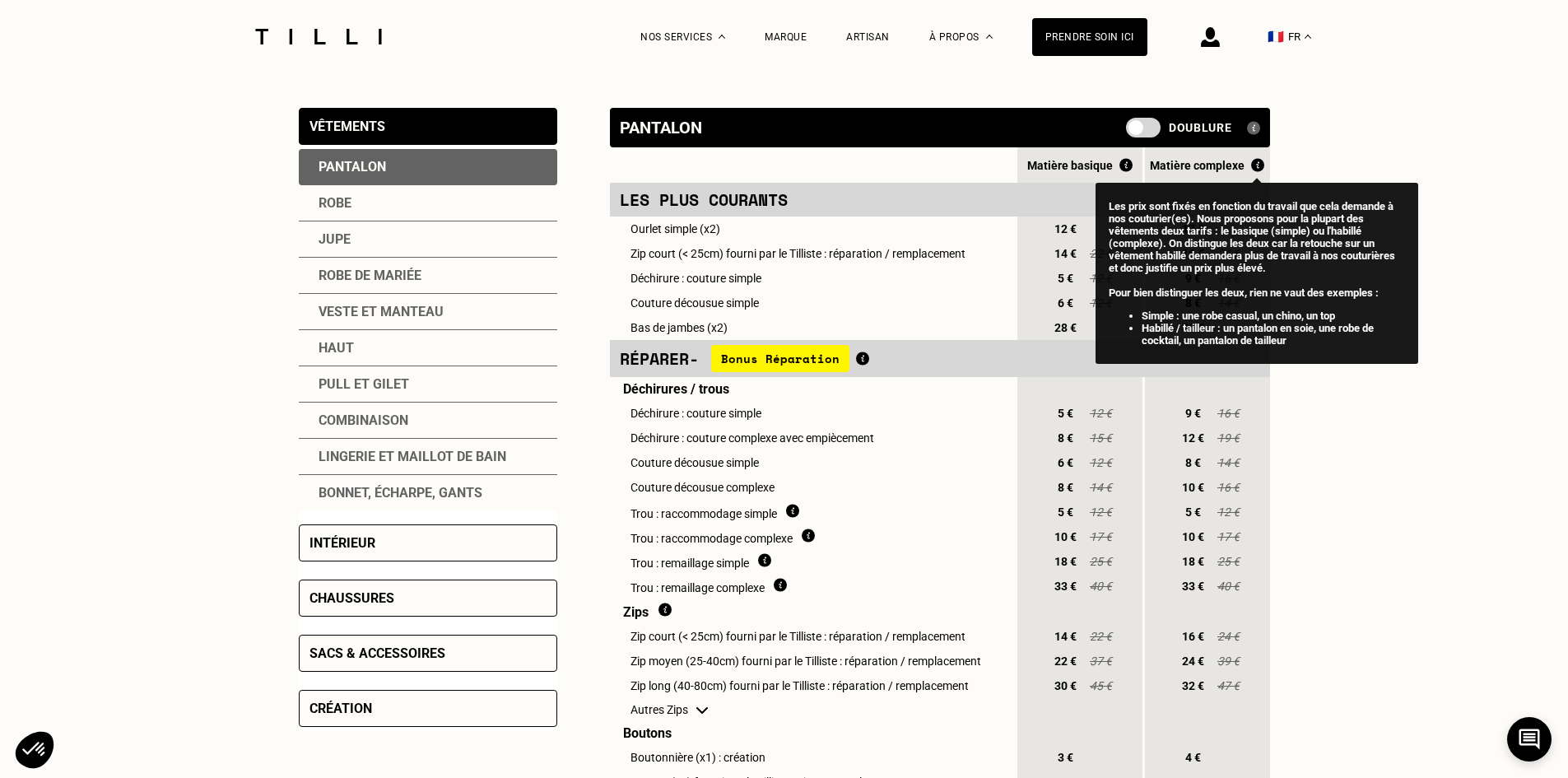
click at [1254, 164] on img at bounding box center [1258, 164] width 14 height 14
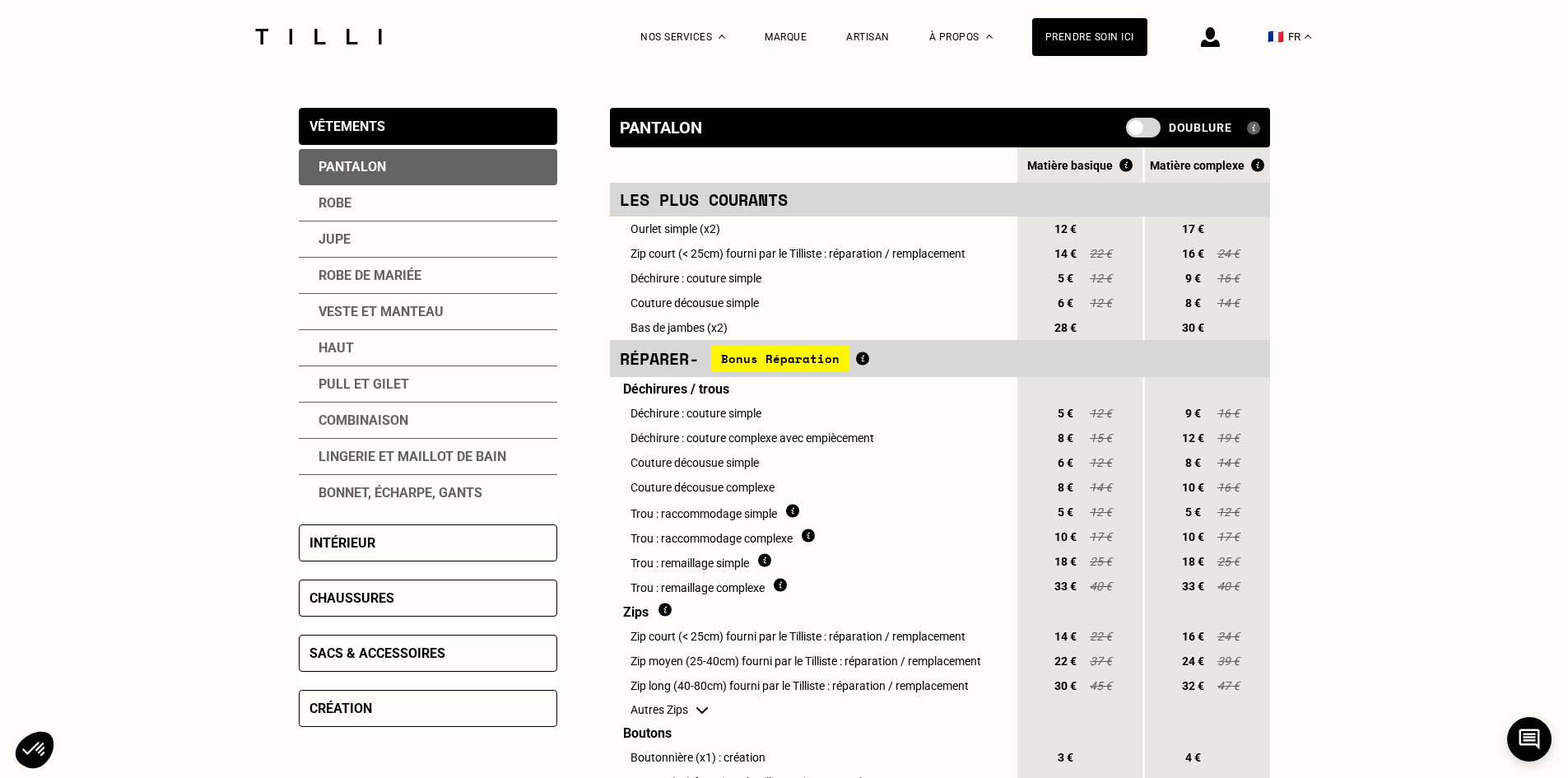
click at [897, 217] on td "Les plus courants" at bounding box center [812, 199] width 405 height 34
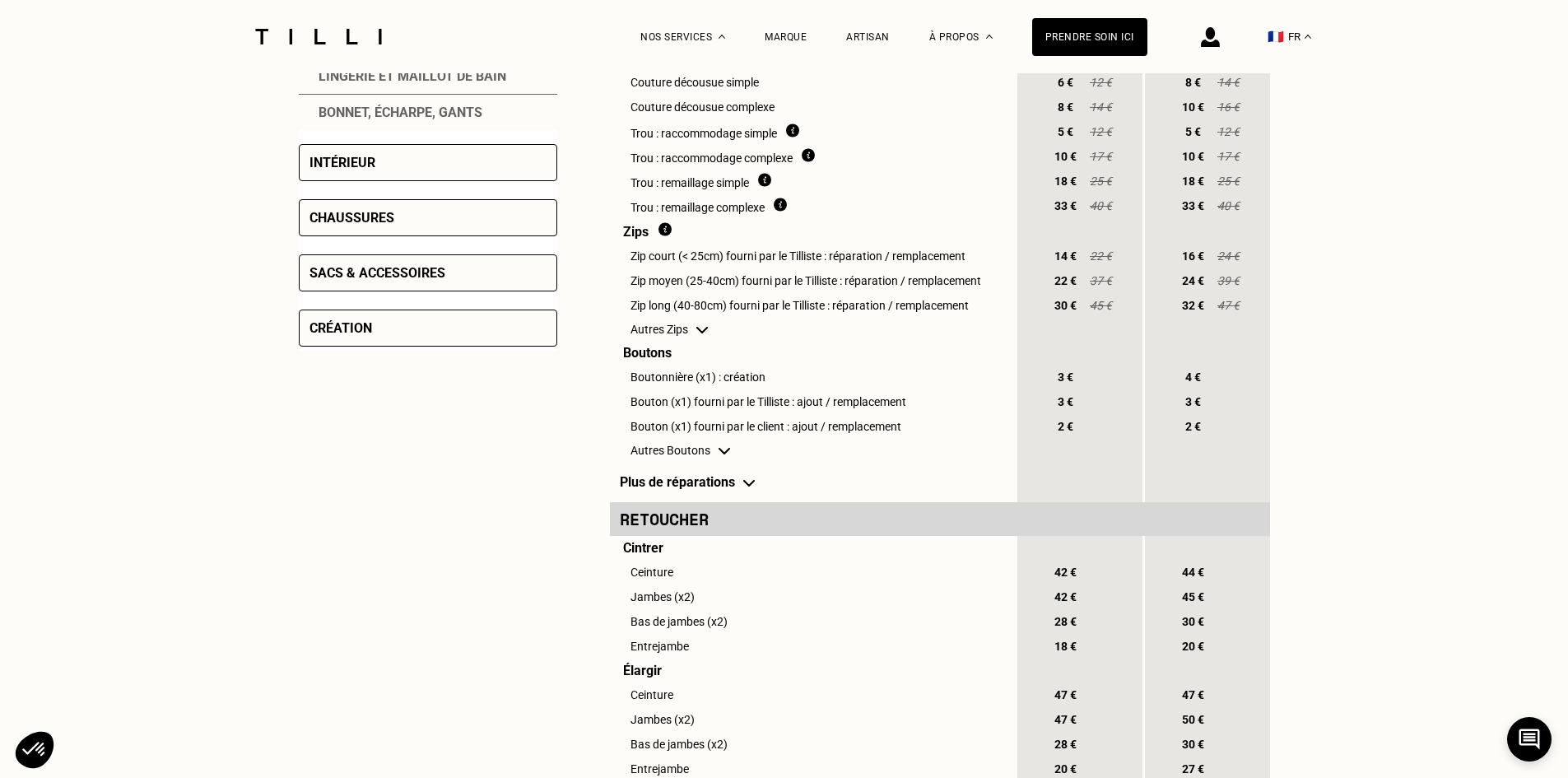
scroll to position [0, 0]
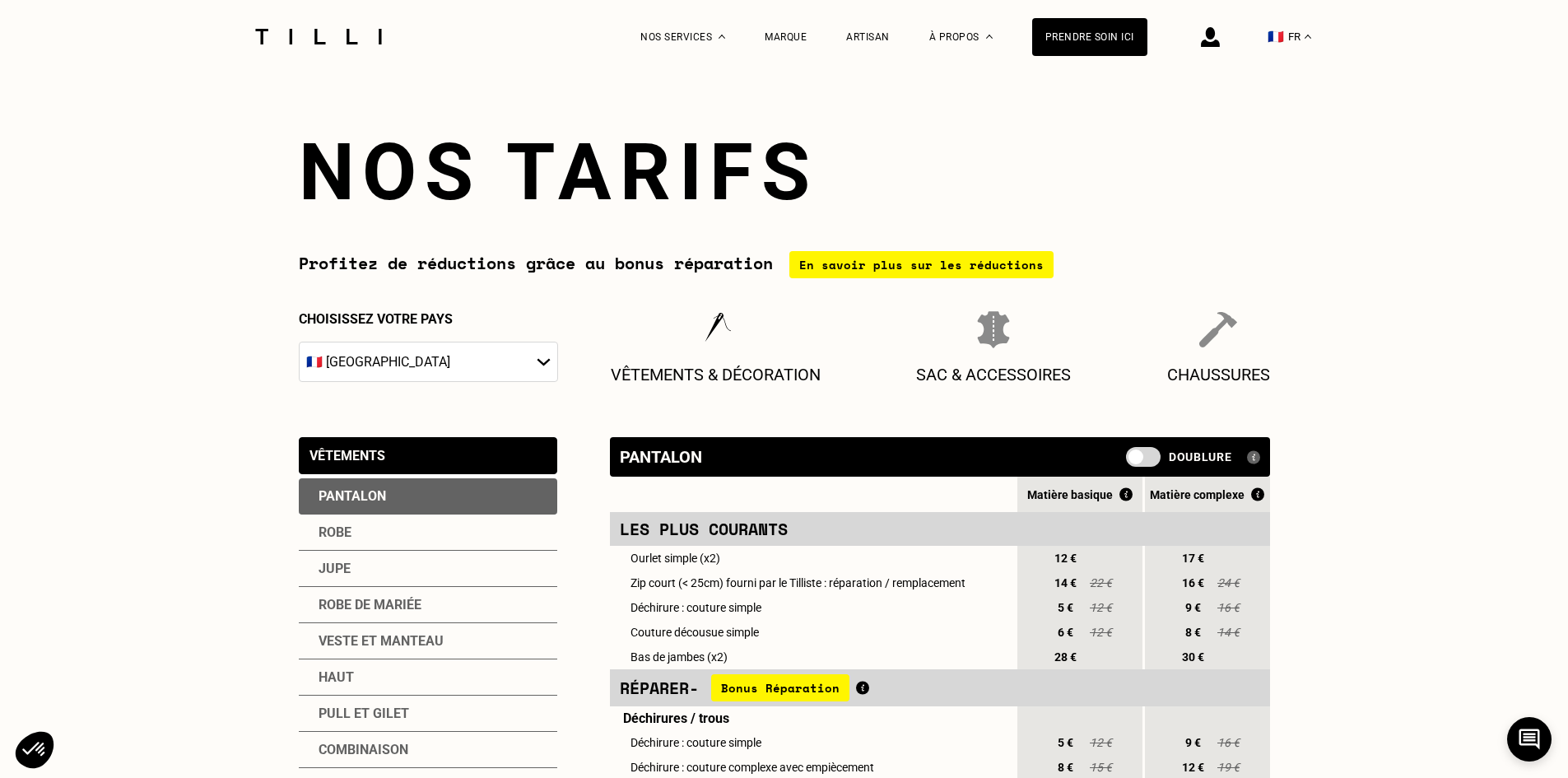
drag, startPoint x: 766, startPoint y: 730, endPoint x: 764, endPoint y: 502, distance: 228.0
click at [725, 38] on div "Nos services" at bounding box center [682, 36] width 84 height 74
click at [715, 235] on span "Cordonnerie" at bounding box center [686, 230] width 66 height 12
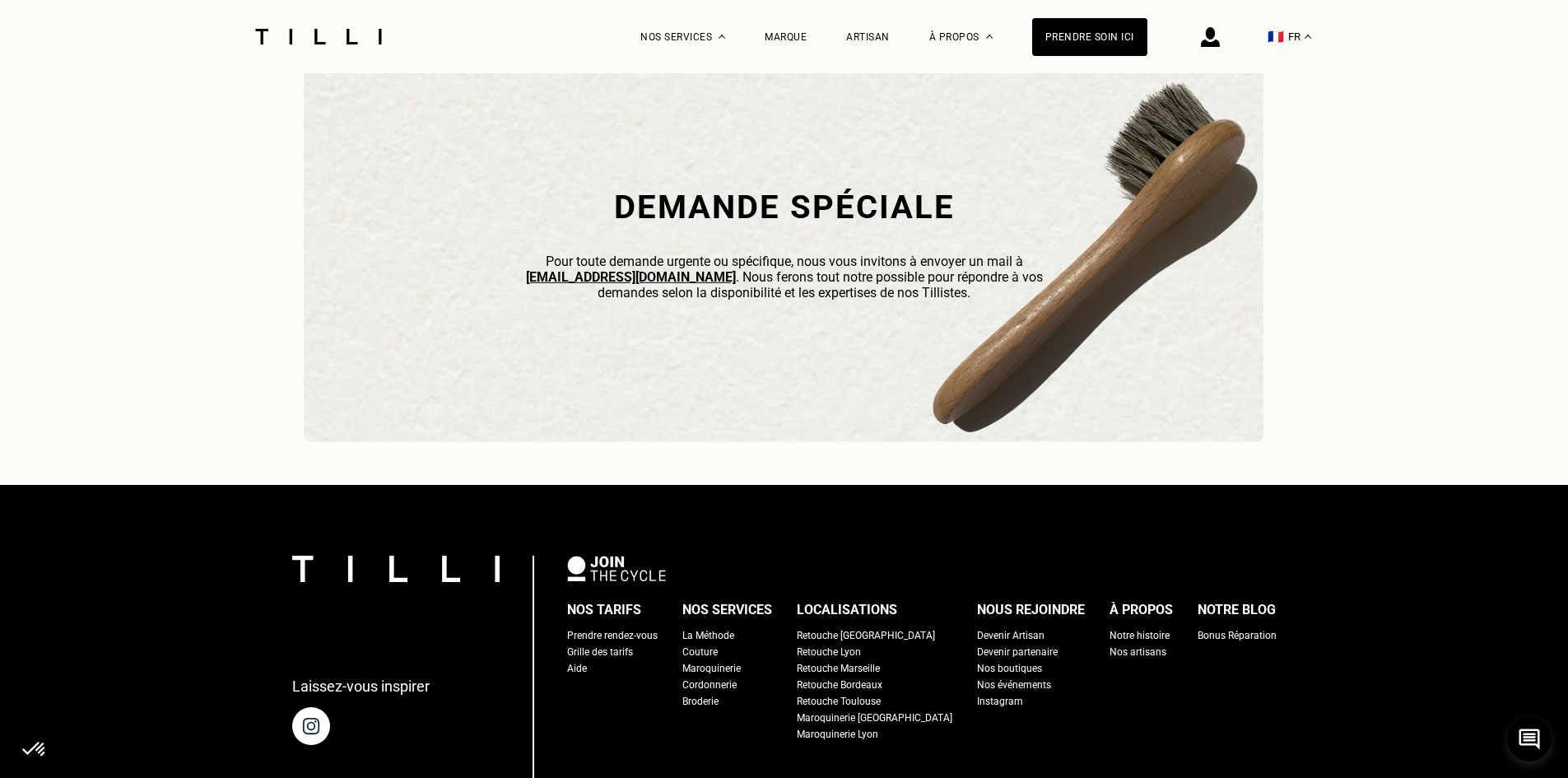
scroll to position [4611, 0]
